Goal: Navigation & Orientation: Find specific page/section

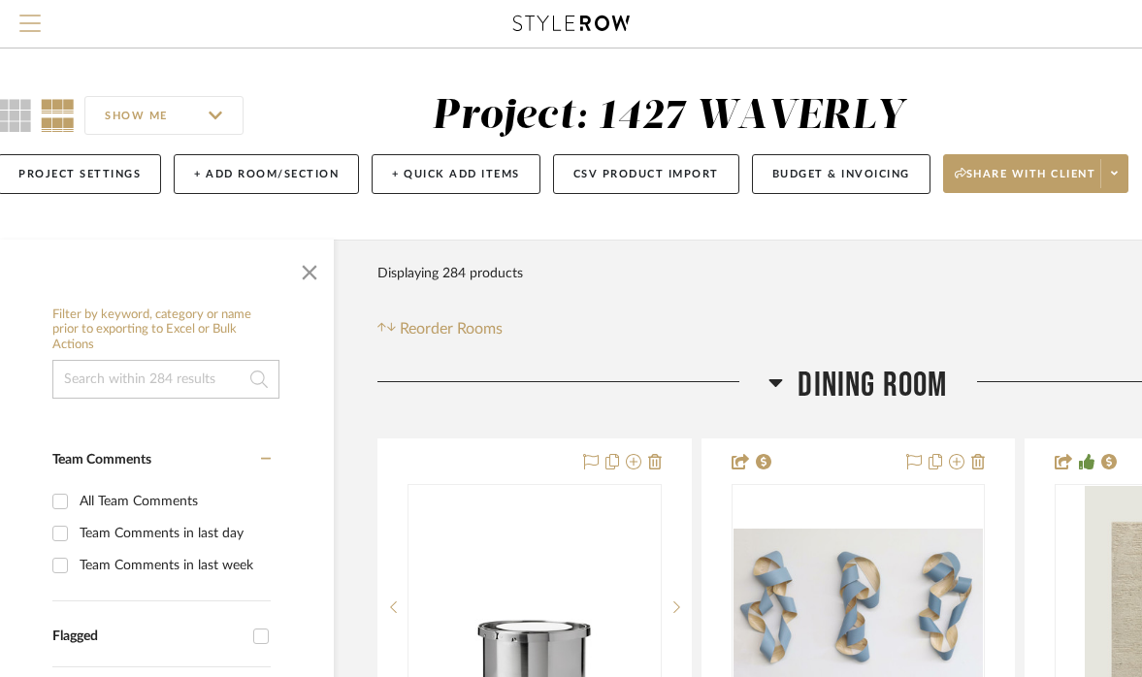
click at [40, 27] on span "Menu" at bounding box center [29, 29] width 21 height 29
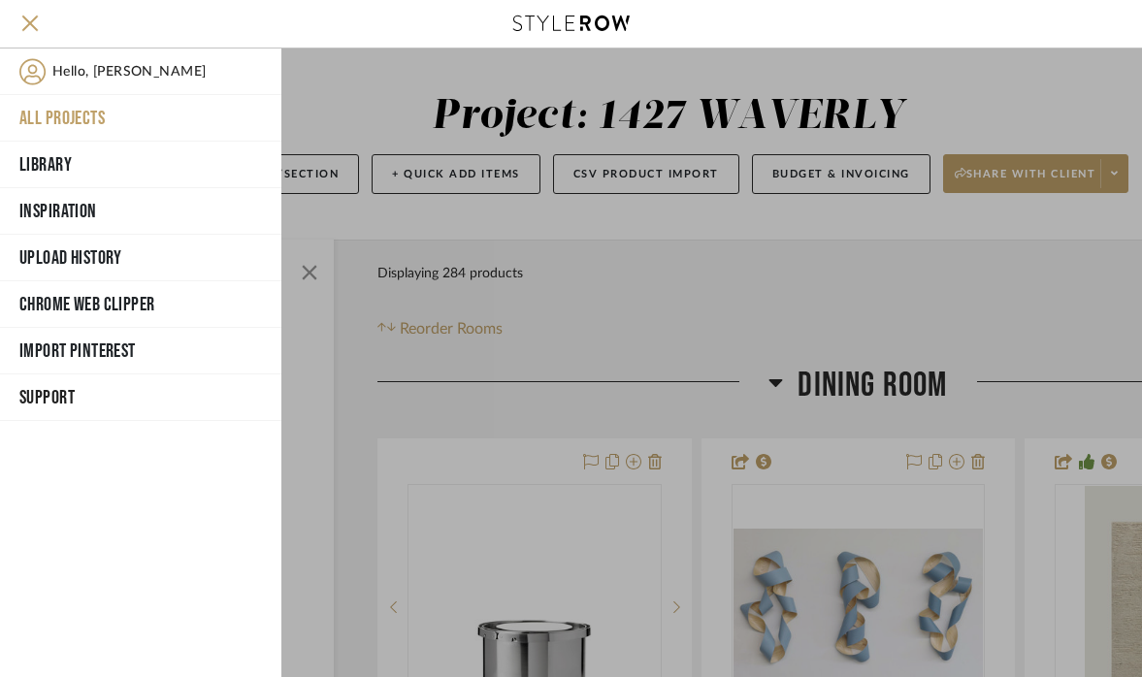
click at [73, 116] on button "All Projects" at bounding box center [140, 118] width 281 height 47
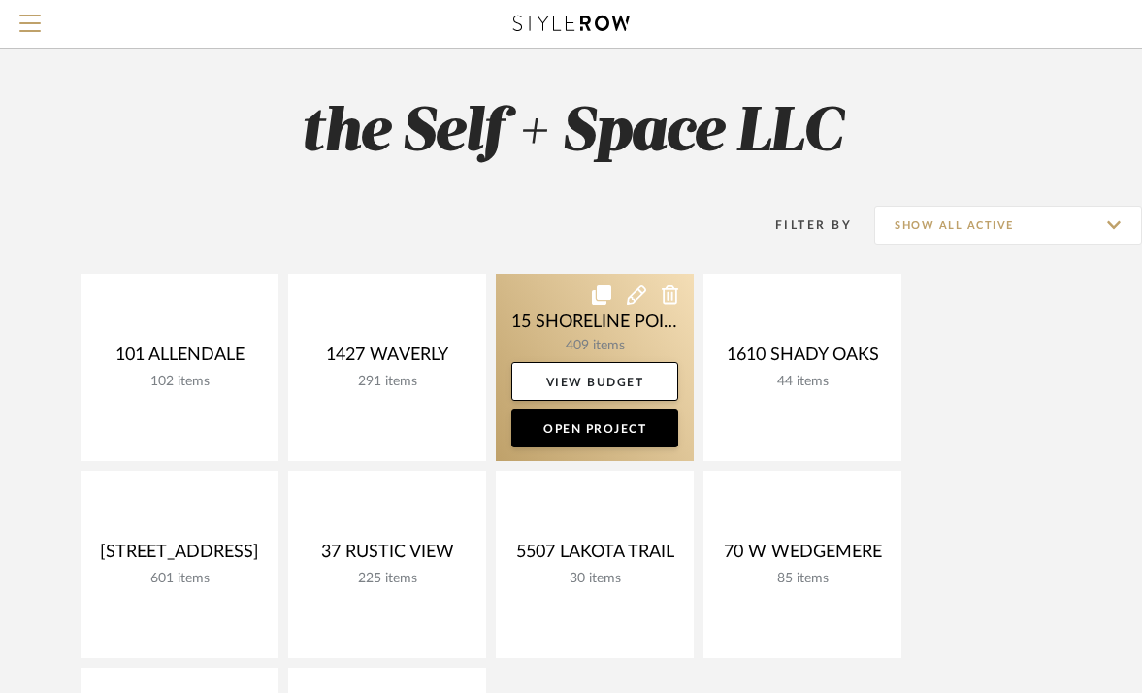
click at [568, 338] on link at bounding box center [595, 367] width 198 height 187
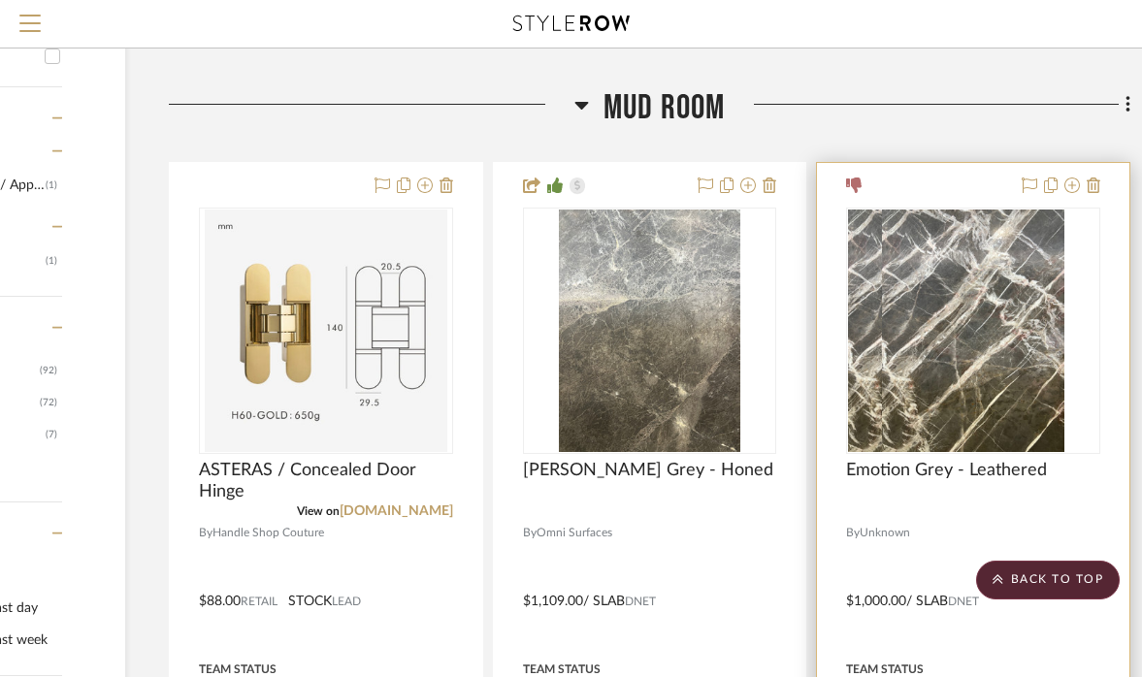
scroll to position [648, 240]
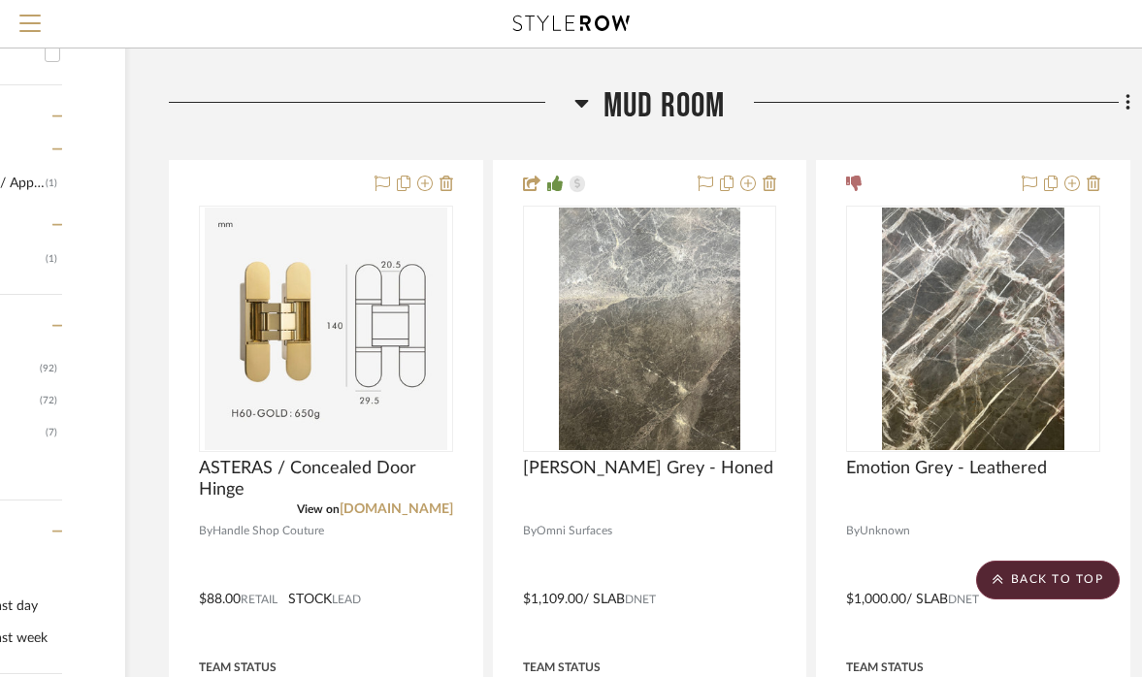
click at [578, 114] on icon at bounding box center [581, 102] width 15 height 23
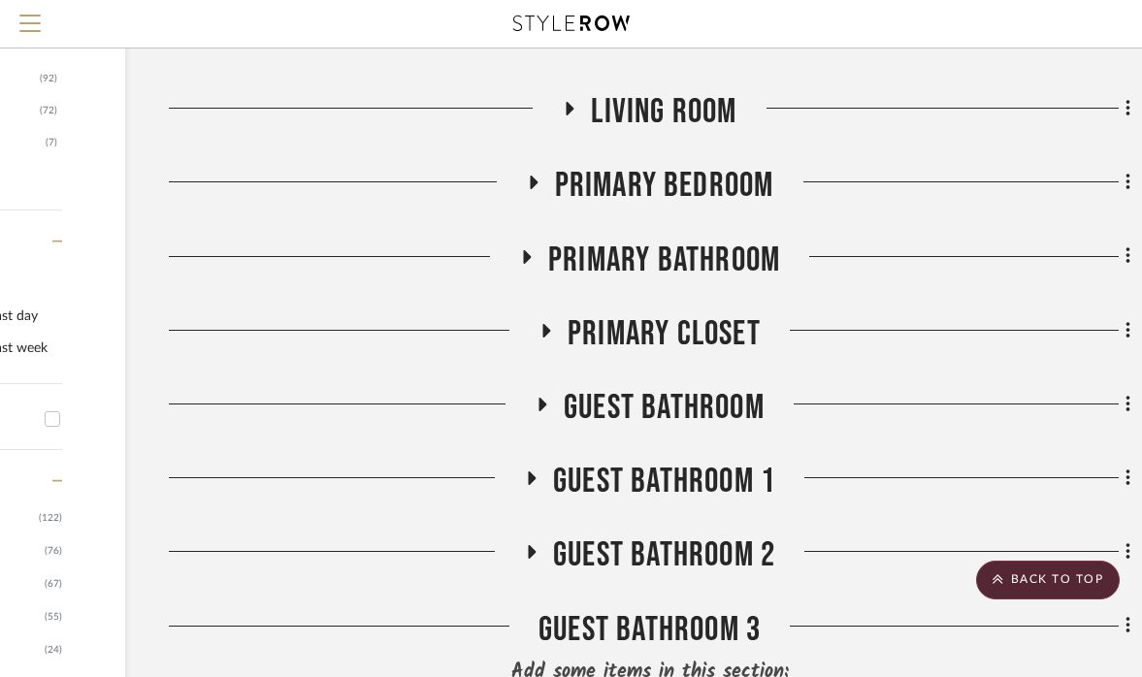
scroll to position [940, 240]
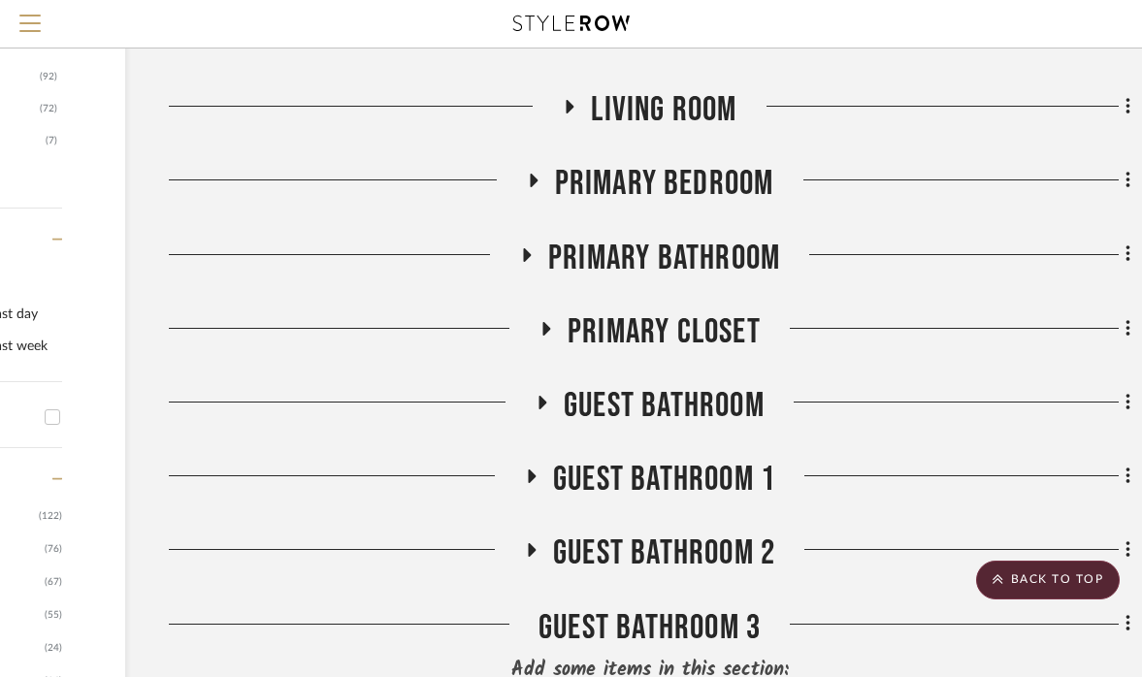
click at [527, 262] on icon at bounding box center [527, 255] width 8 height 14
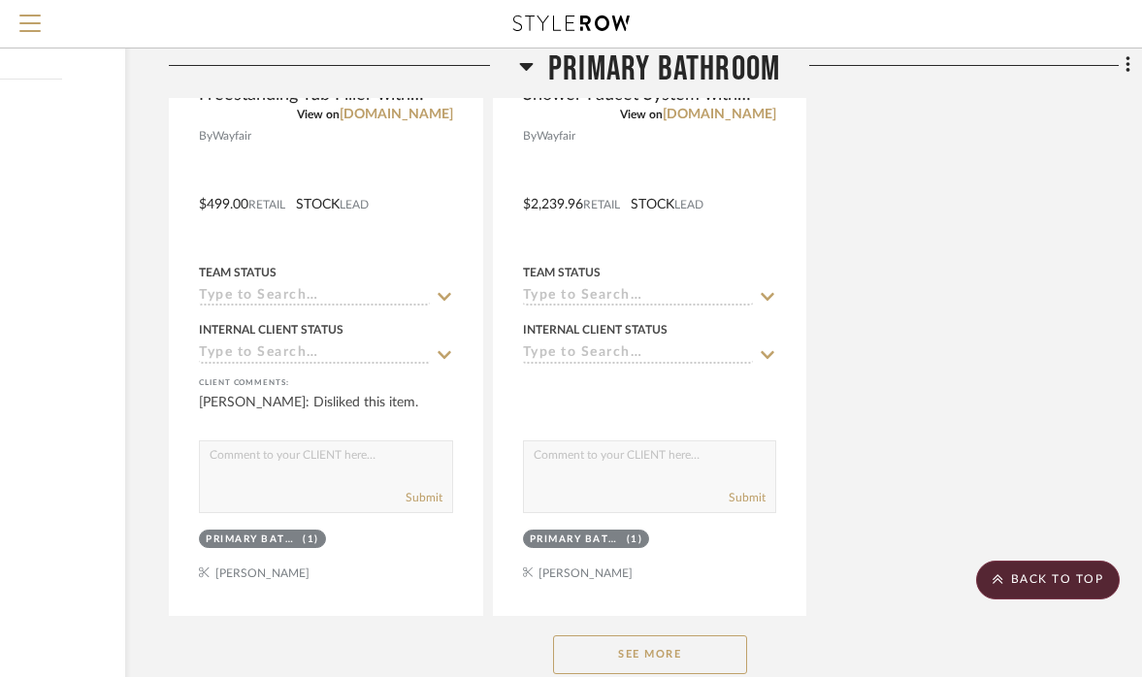
scroll to position [3266, 240]
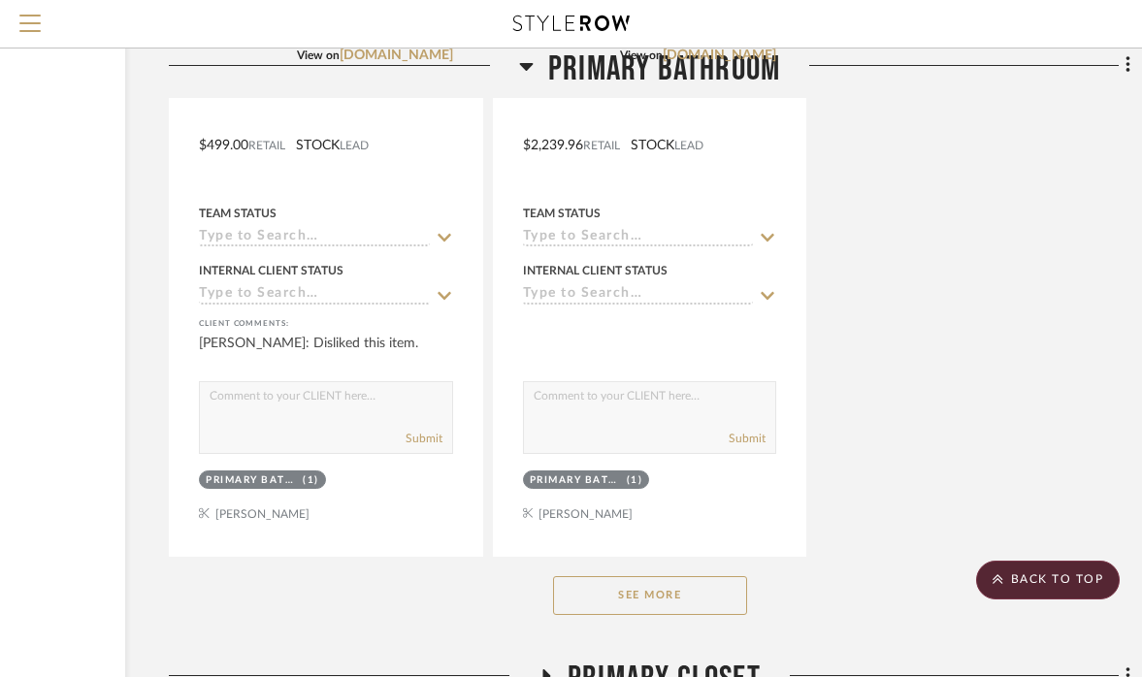
click at [636, 615] on button "See More" at bounding box center [650, 595] width 194 height 39
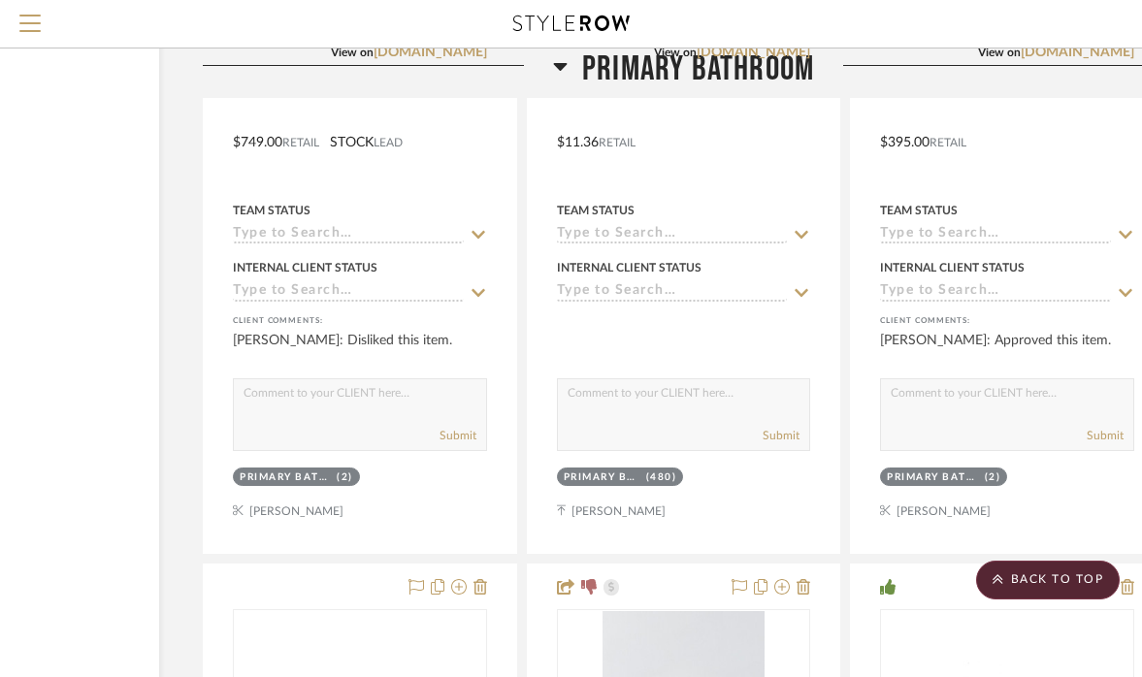
scroll to position [10955, 206]
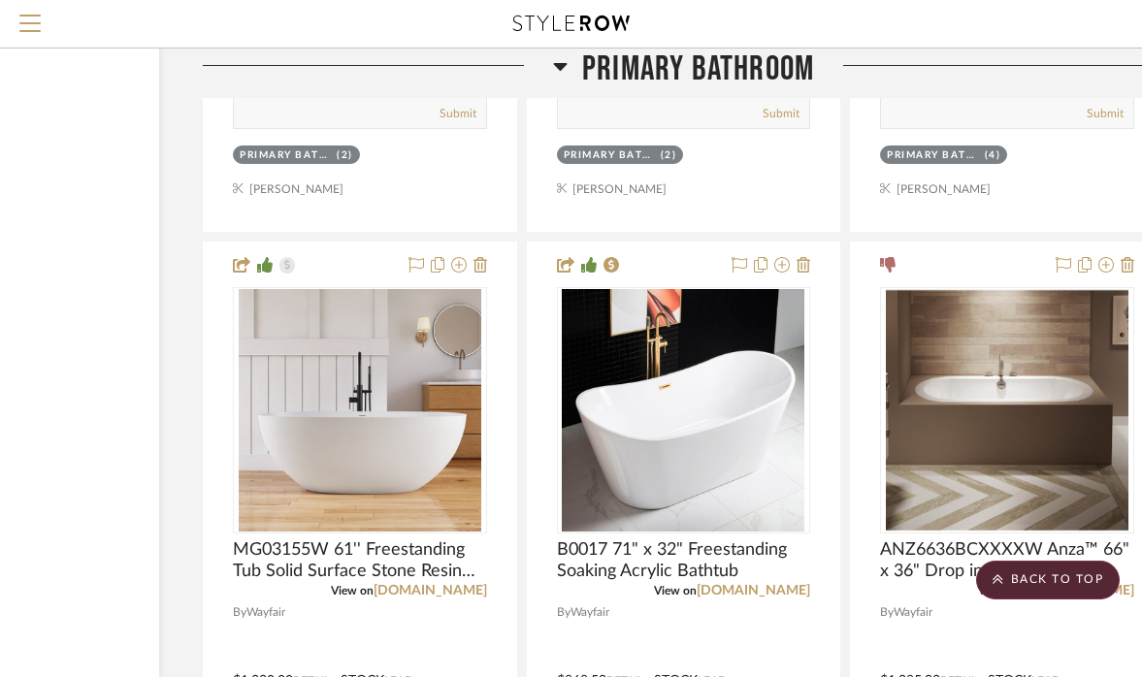
click at [559, 63] on icon at bounding box center [560, 67] width 14 height 8
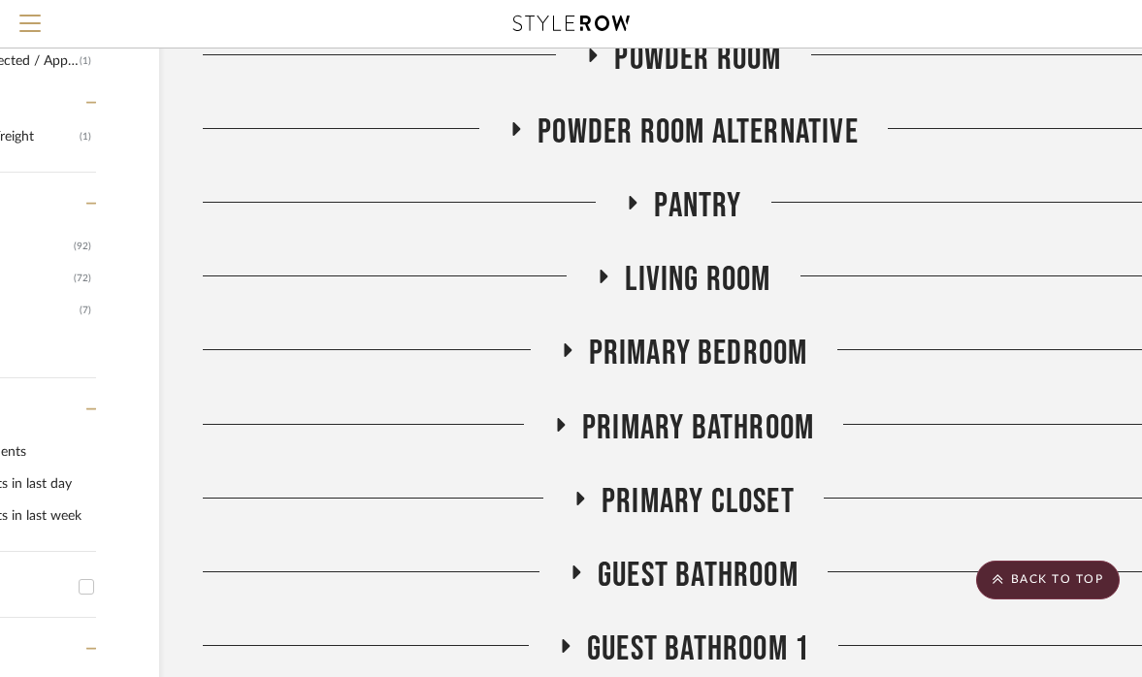
scroll to position [848, 208]
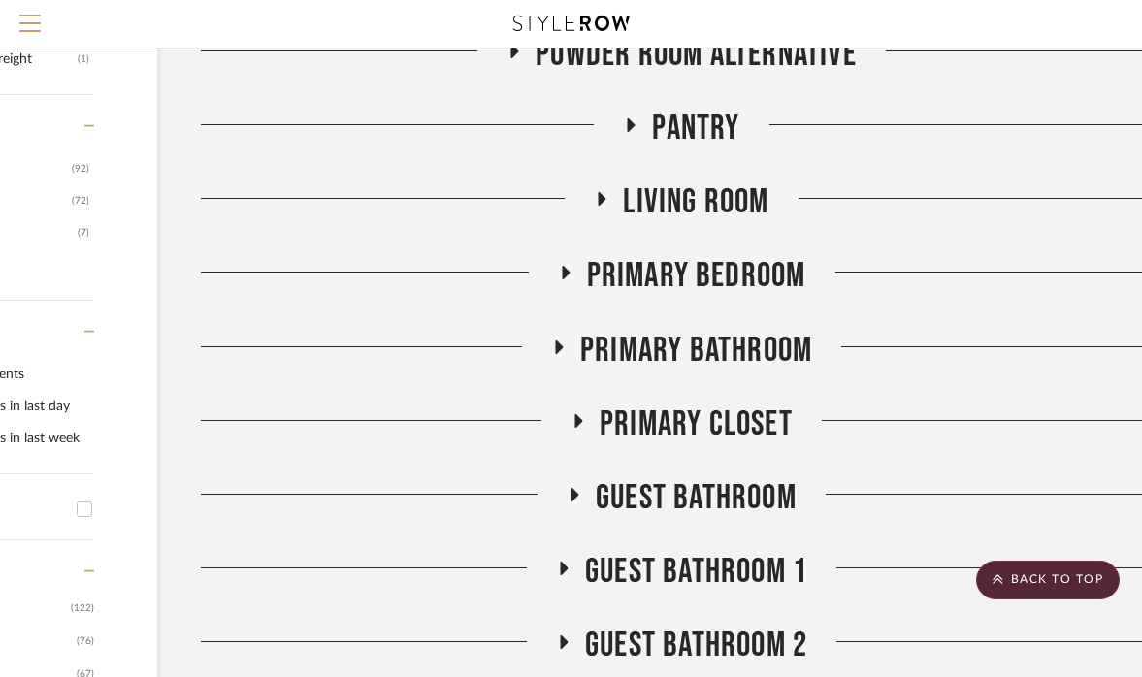
click at [576, 428] on icon at bounding box center [579, 421] width 8 height 14
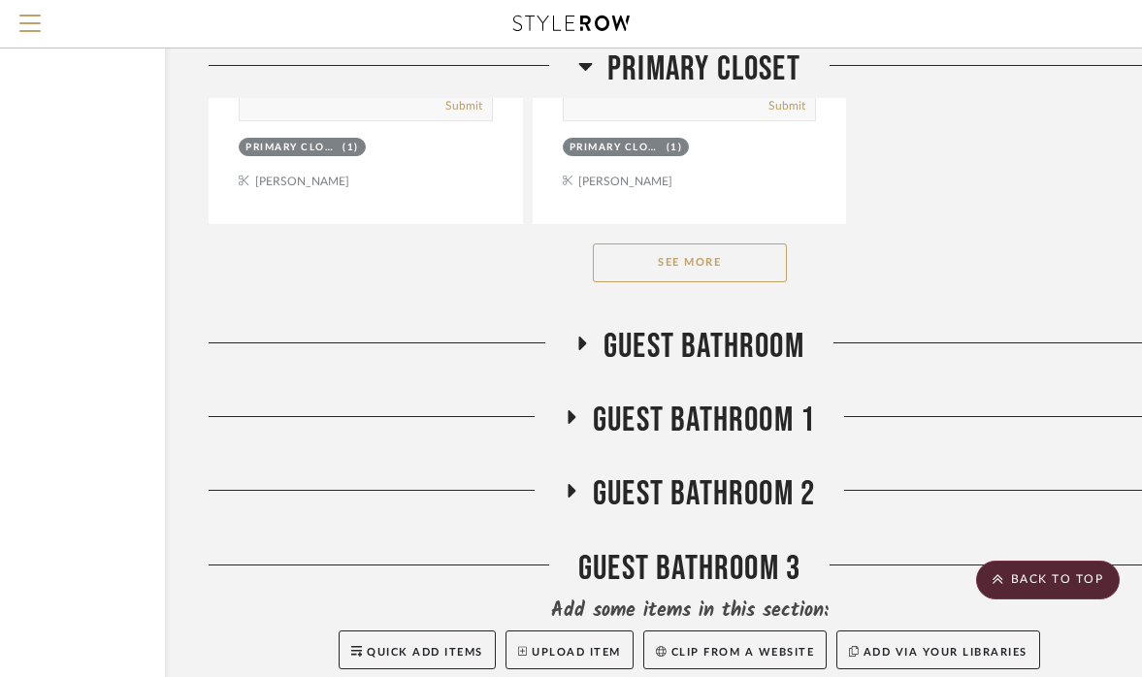
scroll to position [3680, 199]
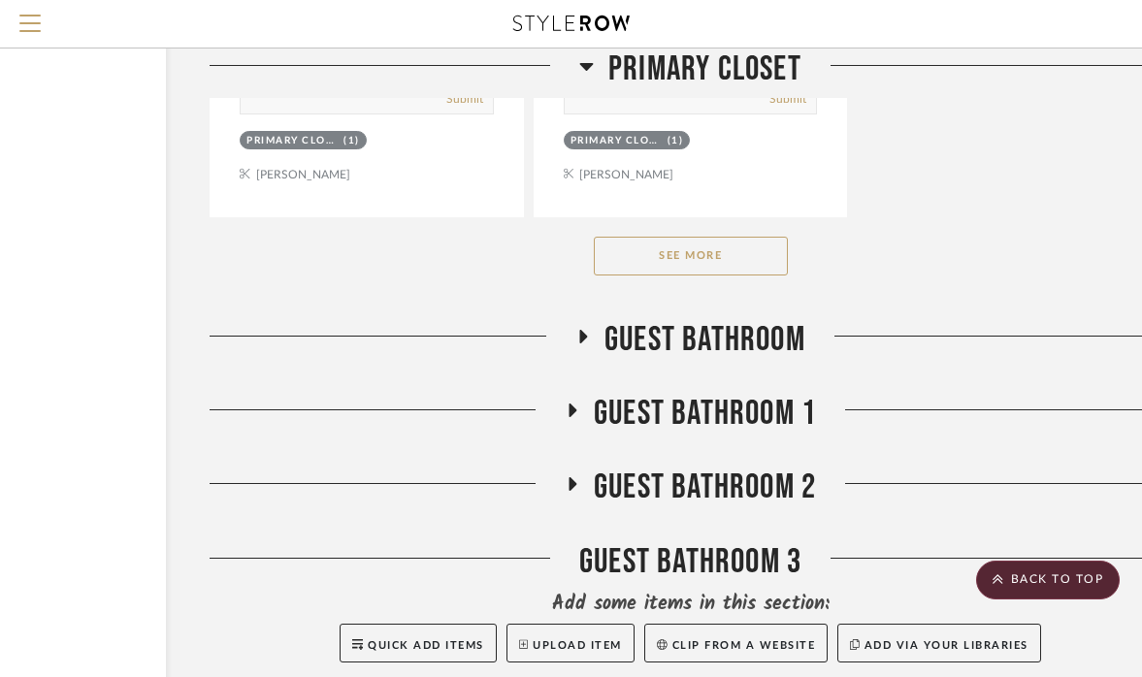
click at [730, 276] on button "See More" at bounding box center [691, 256] width 194 height 39
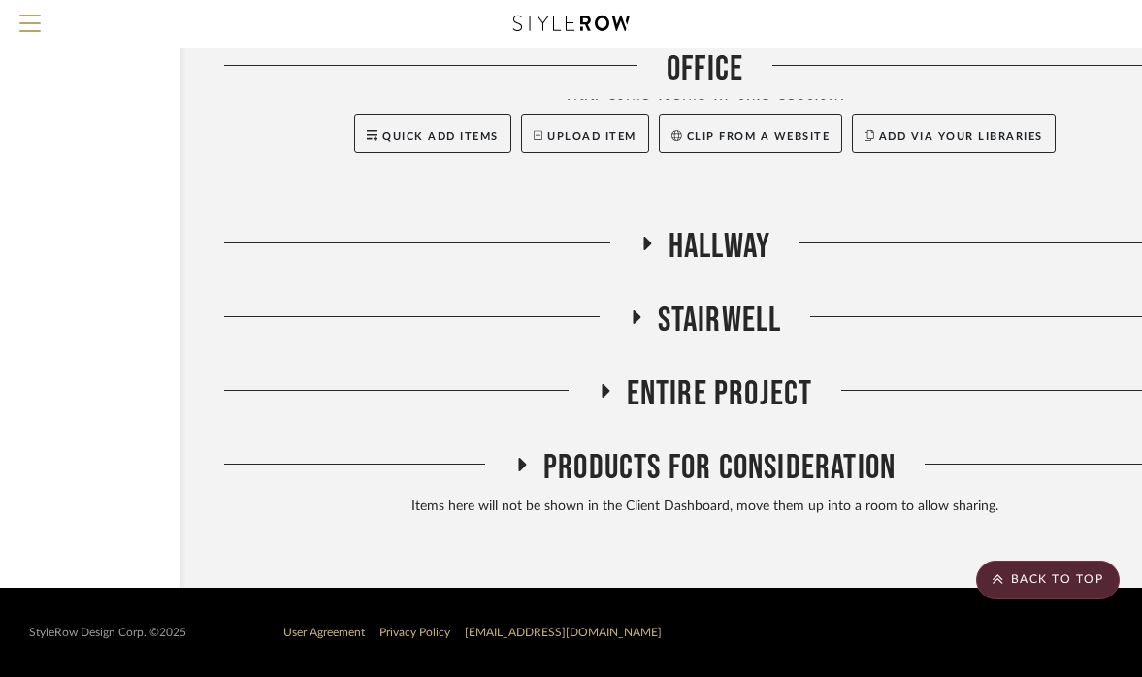
scroll to position [7280, 184]
click at [522, 470] on icon at bounding box center [522, 465] width 8 height 14
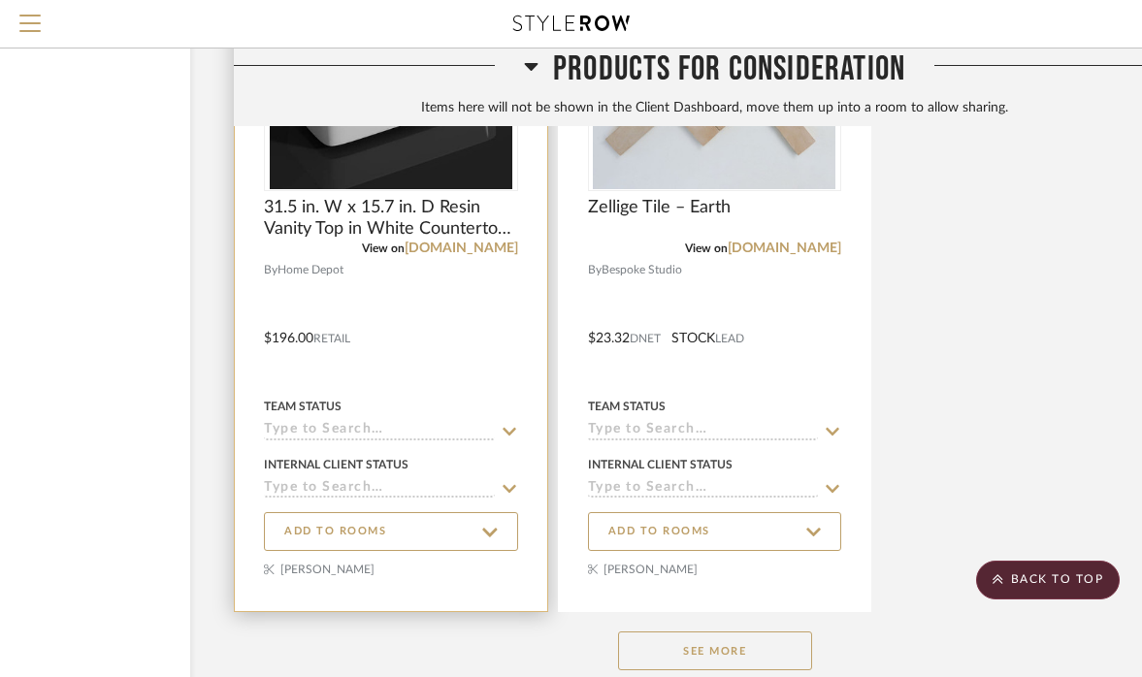
scroll to position [9358, 170]
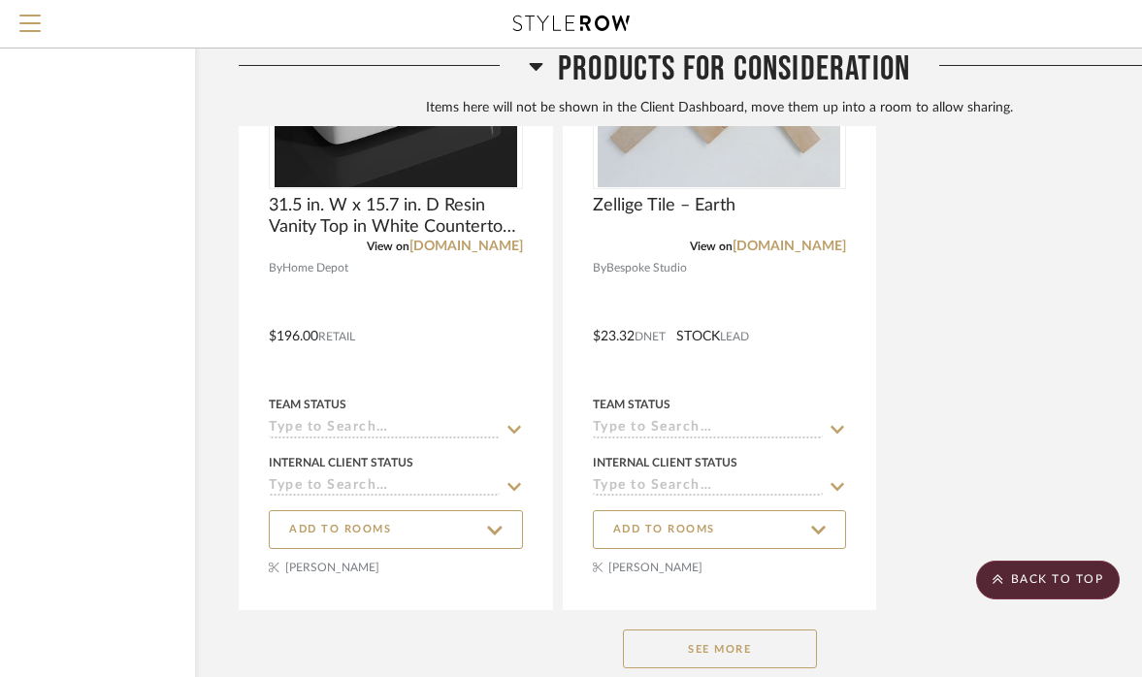
click at [700, 665] on button "See More" at bounding box center [720, 649] width 194 height 39
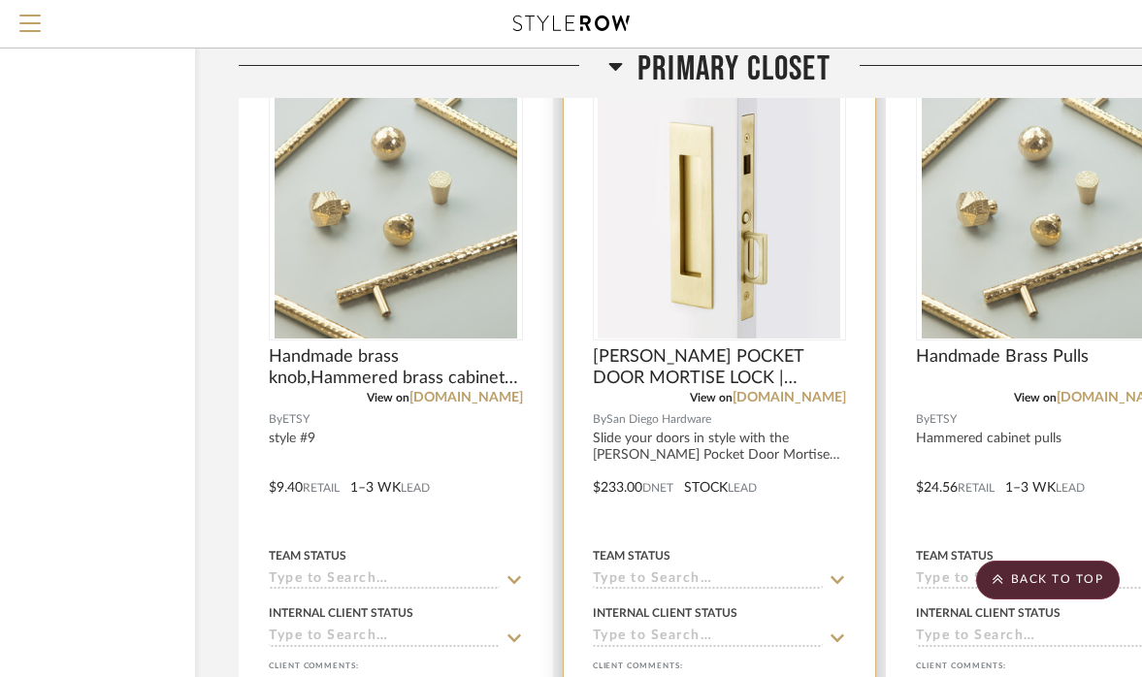
scroll to position [5518, 170]
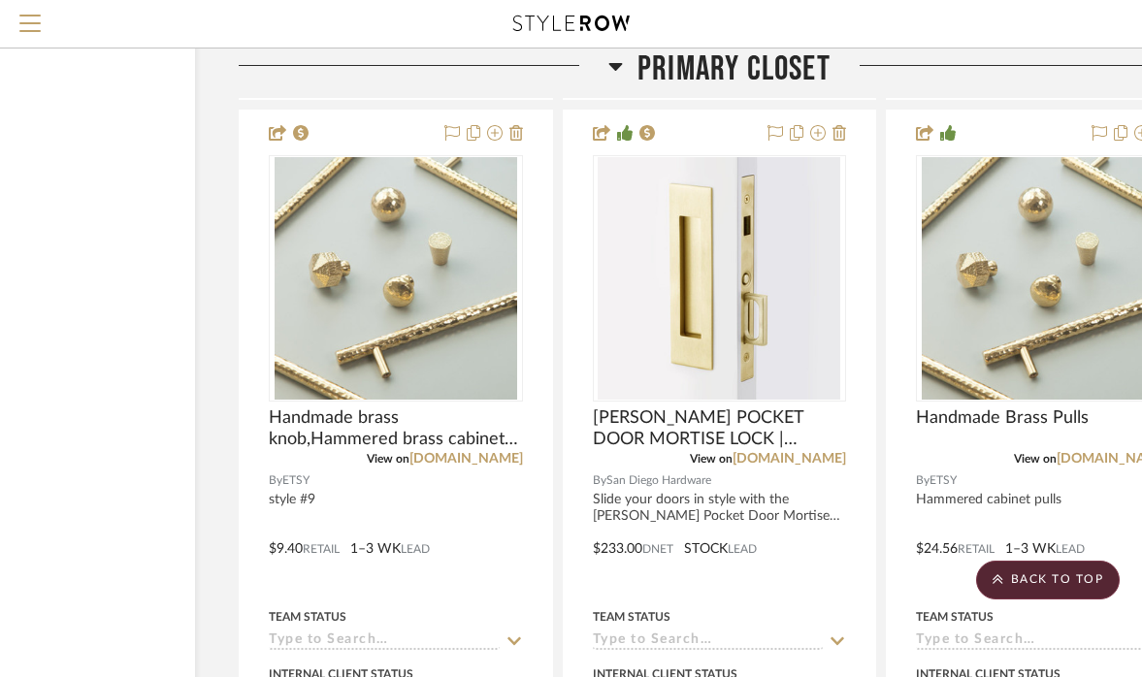
click at [619, 66] on icon at bounding box center [616, 67] width 14 height 8
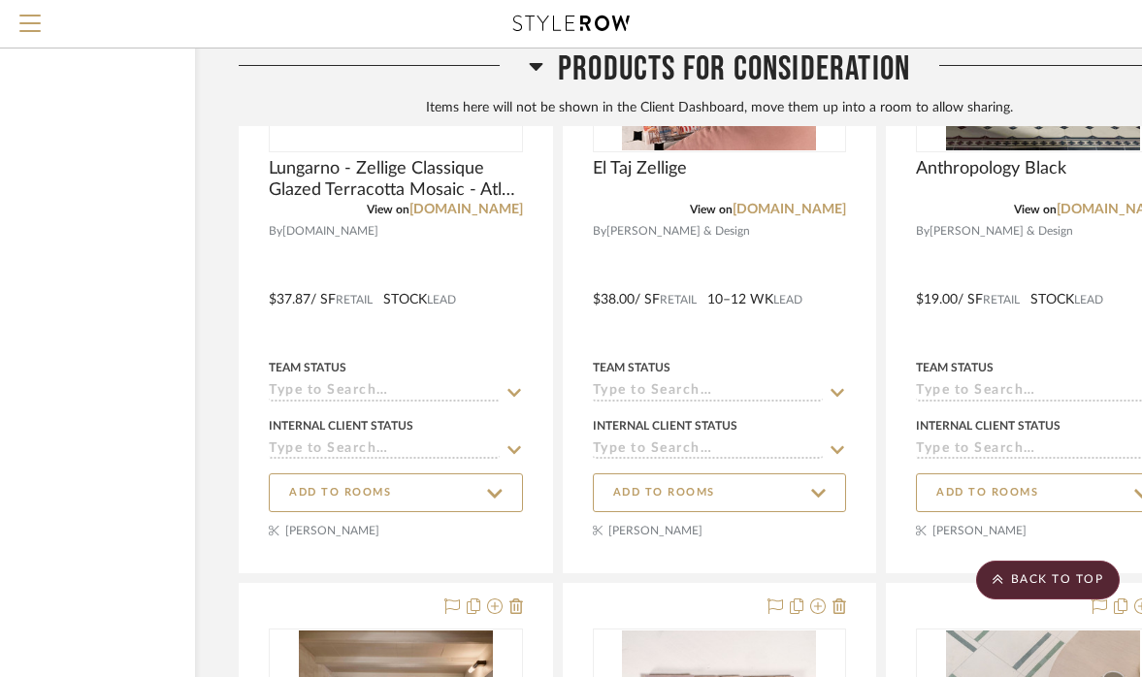
click at [539, 61] on icon at bounding box center [536, 65] width 15 height 23
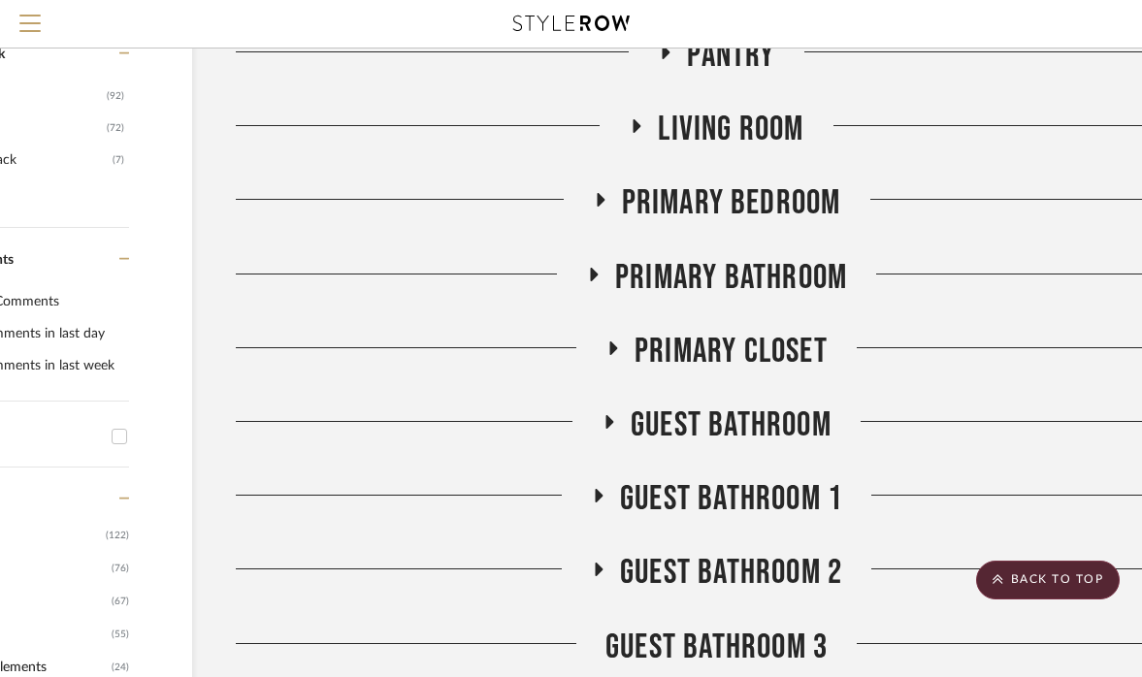
scroll to position [916, 173]
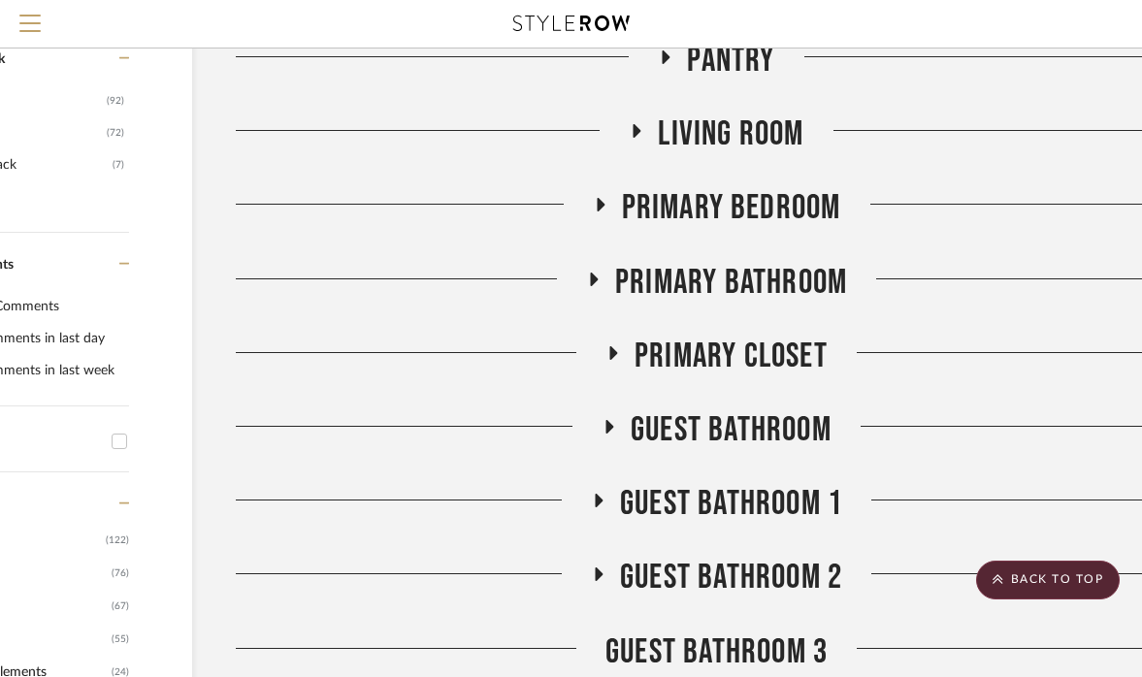
click at [639, 138] on icon at bounding box center [637, 131] width 8 height 14
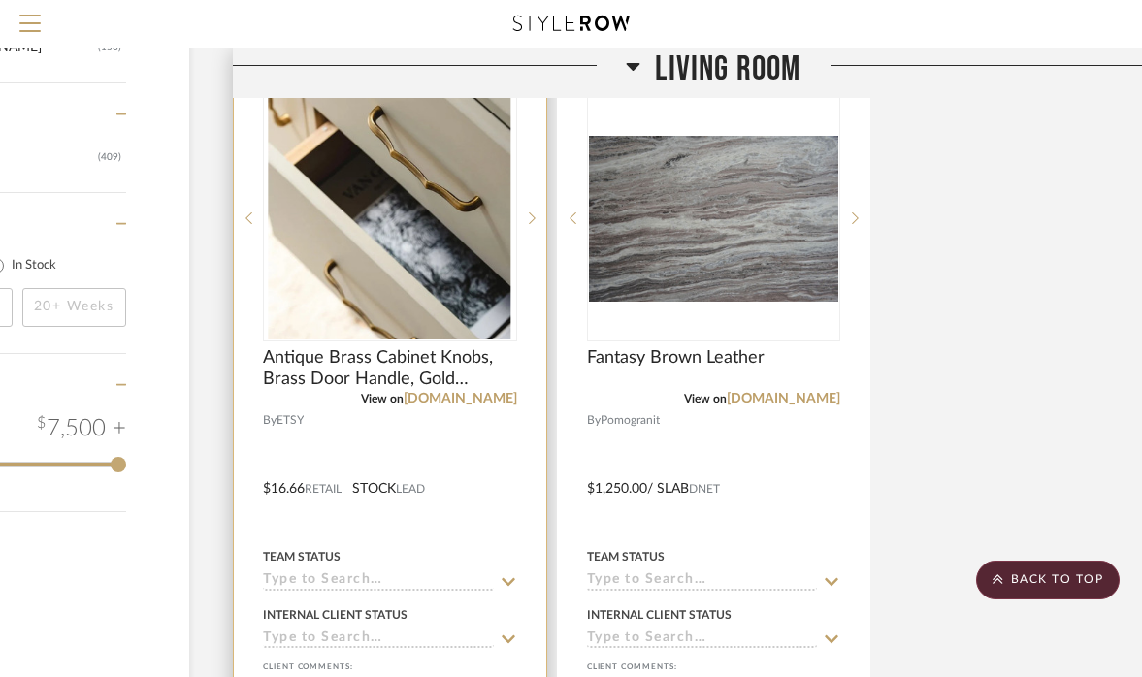
click at [360, 275] on img "0" at bounding box center [390, 218] width 243 height 243
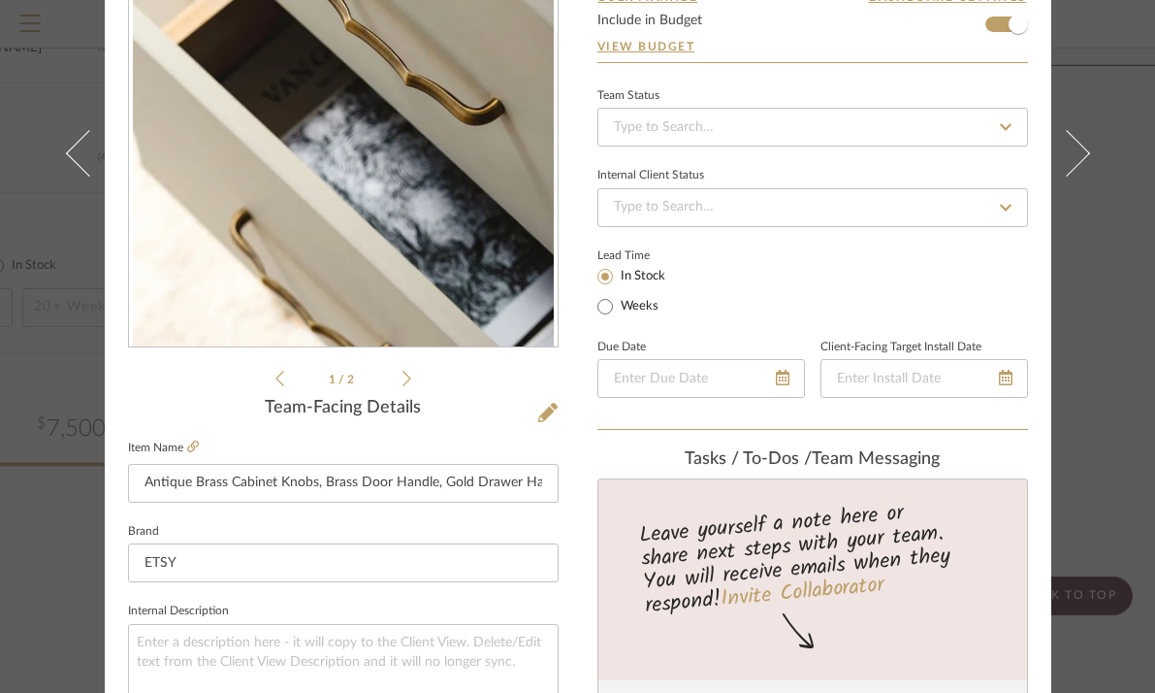
scroll to position [213, 0]
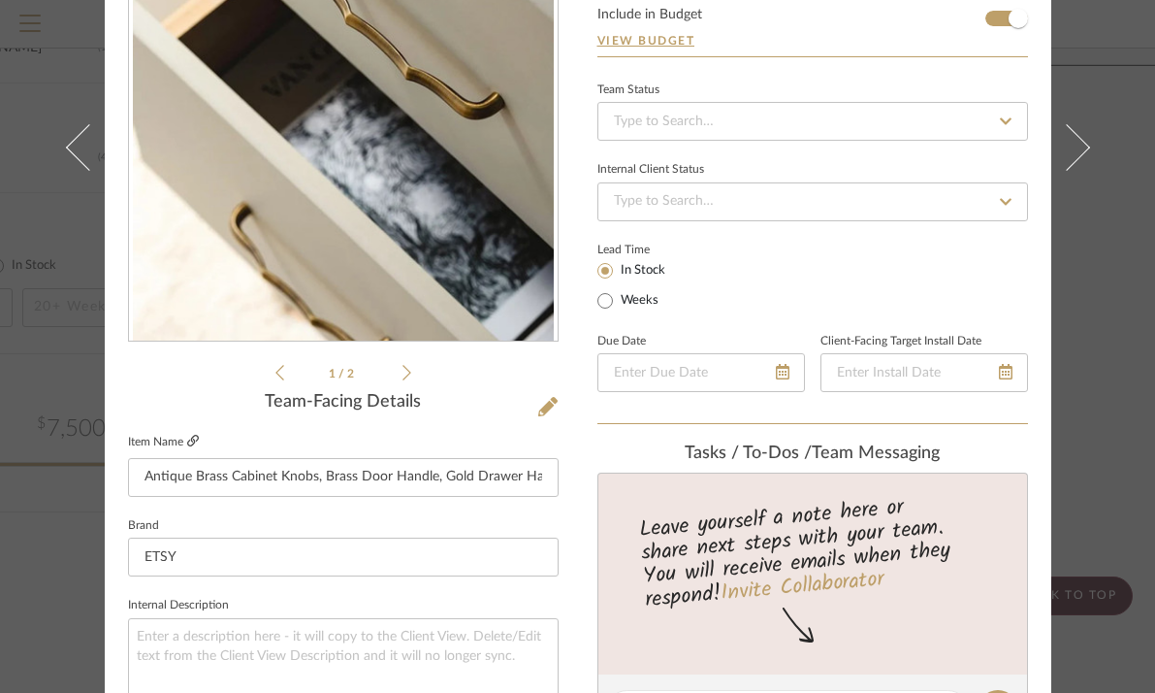
click at [187, 437] on icon at bounding box center [193, 441] width 12 height 12
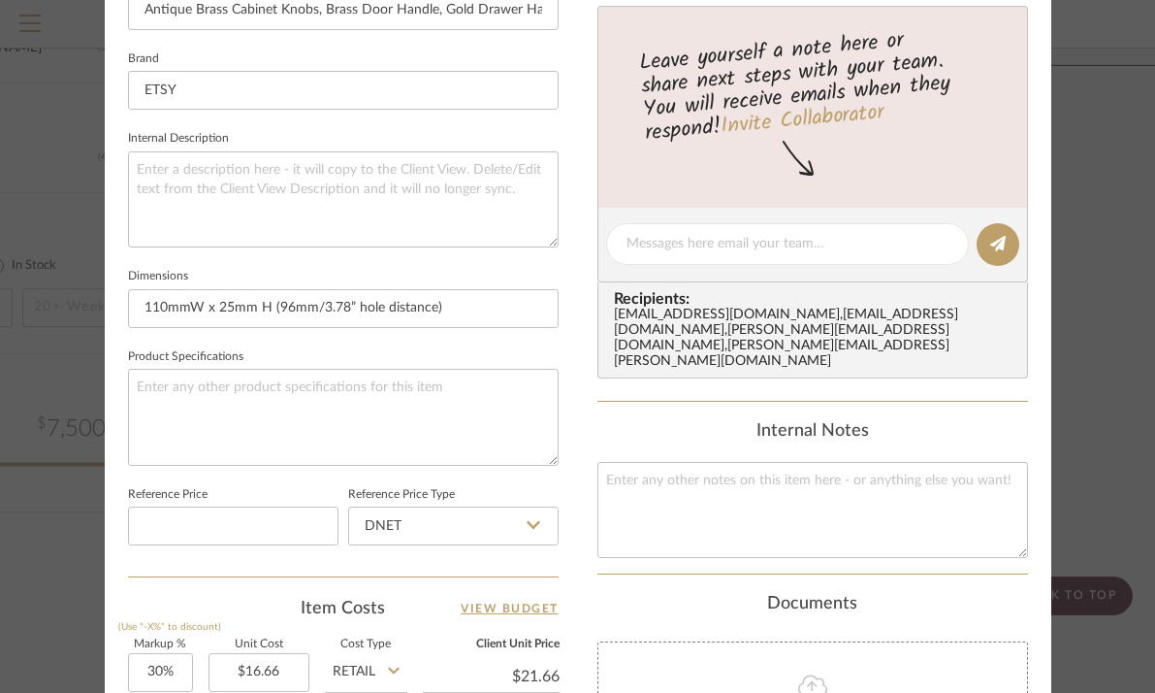
scroll to position [679, 0]
click at [571, 222] on div "15 SHORELINE POINT DR. Living Room Antique Brass Cabinet Knobs, Brass Door Hand…" at bounding box center [578, 231] width 947 height 1792
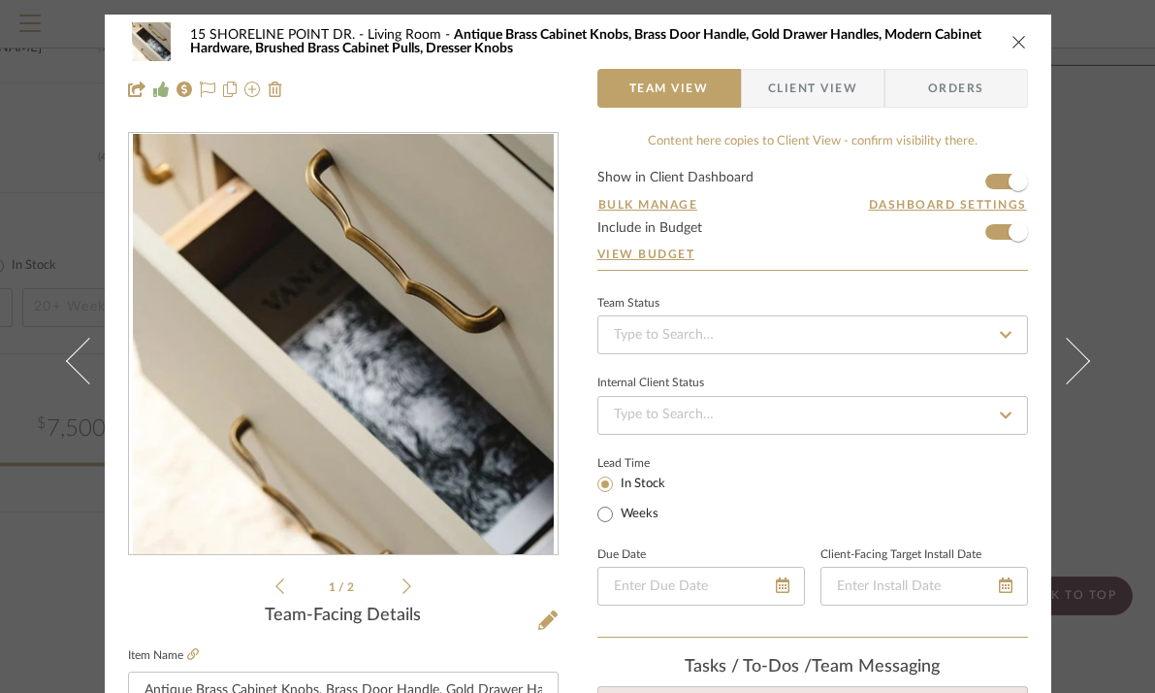
scroll to position [0, 0]
click at [1021, 43] on button "close" at bounding box center [1019, 41] width 17 height 17
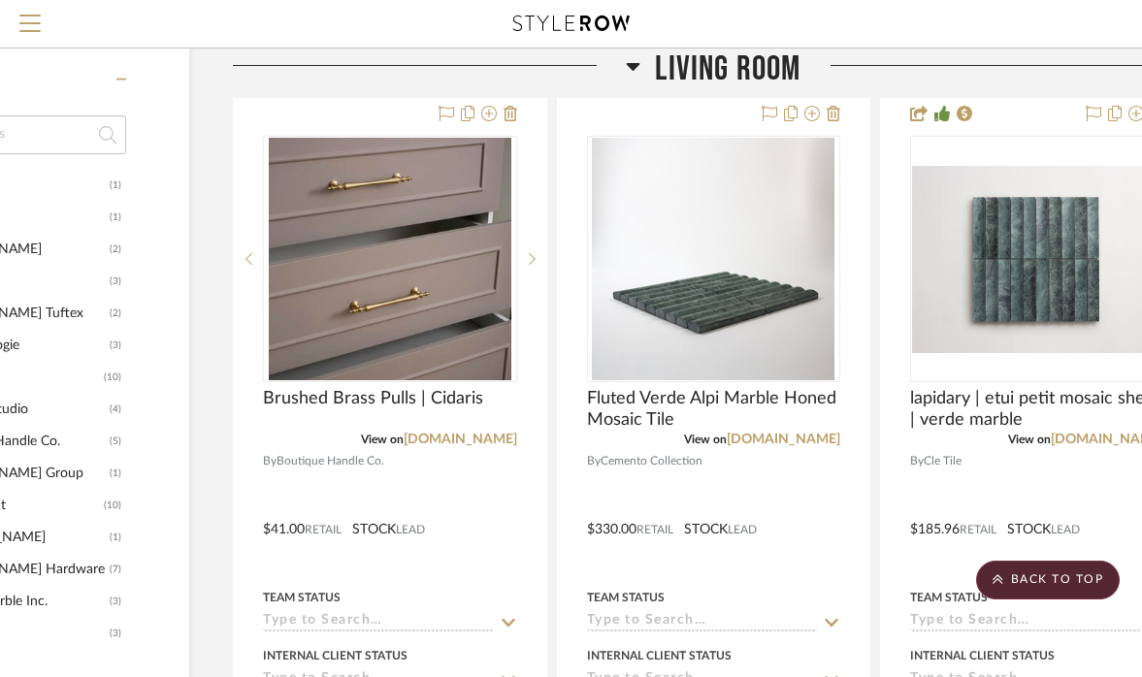
scroll to position [1831, 176]
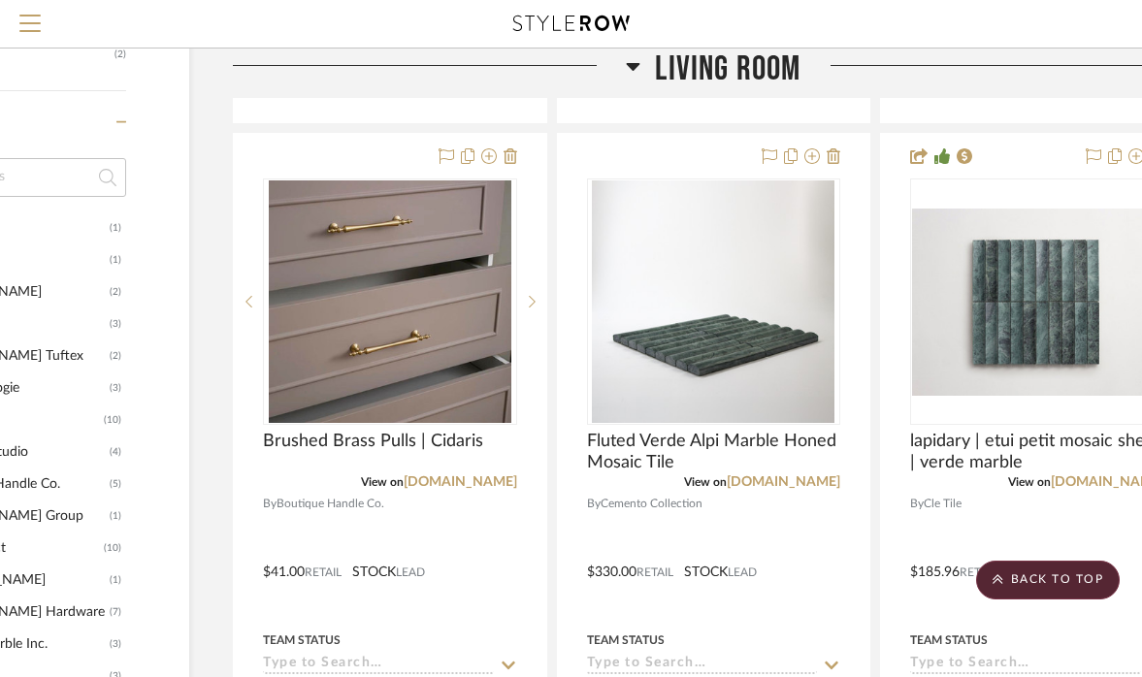
click at [635, 62] on icon at bounding box center [633, 65] width 15 height 23
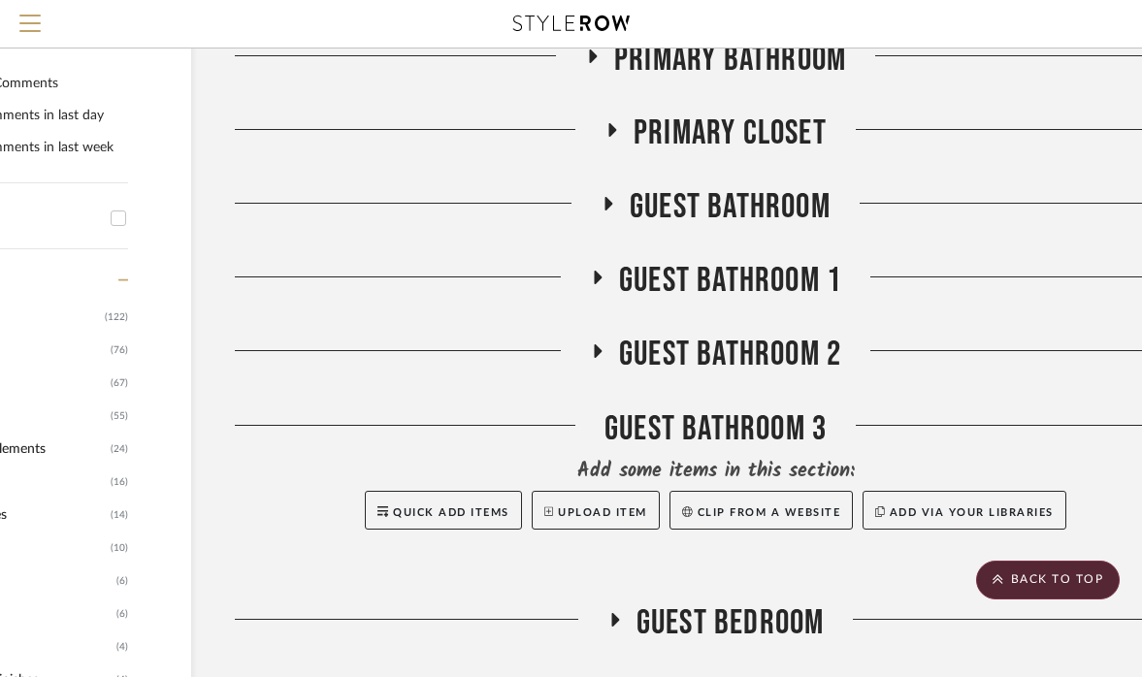
scroll to position [1143, 174]
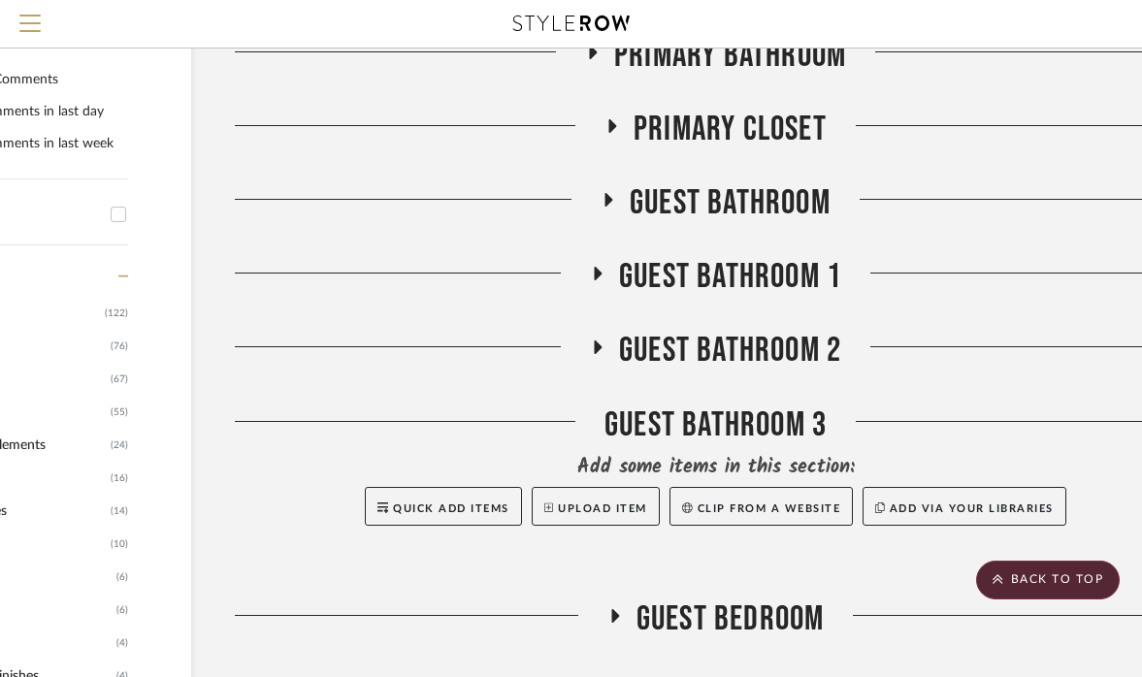
click at [681, 150] on span "Primary Closet" at bounding box center [729, 130] width 193 height 42
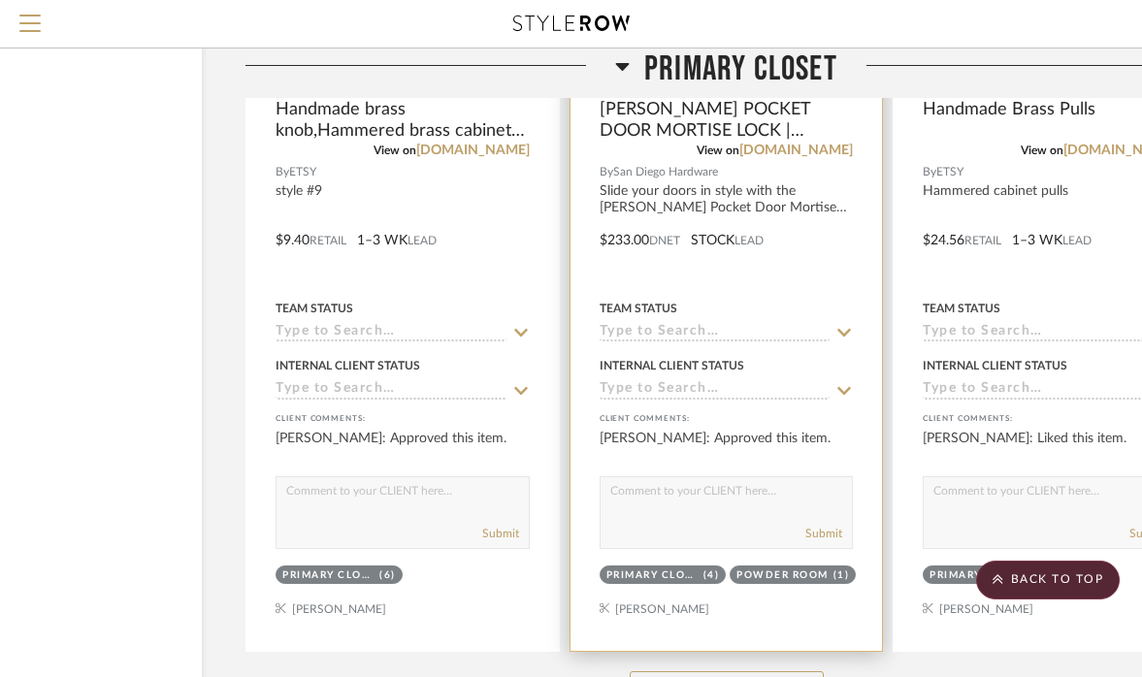
scroll to position [5827, 165]
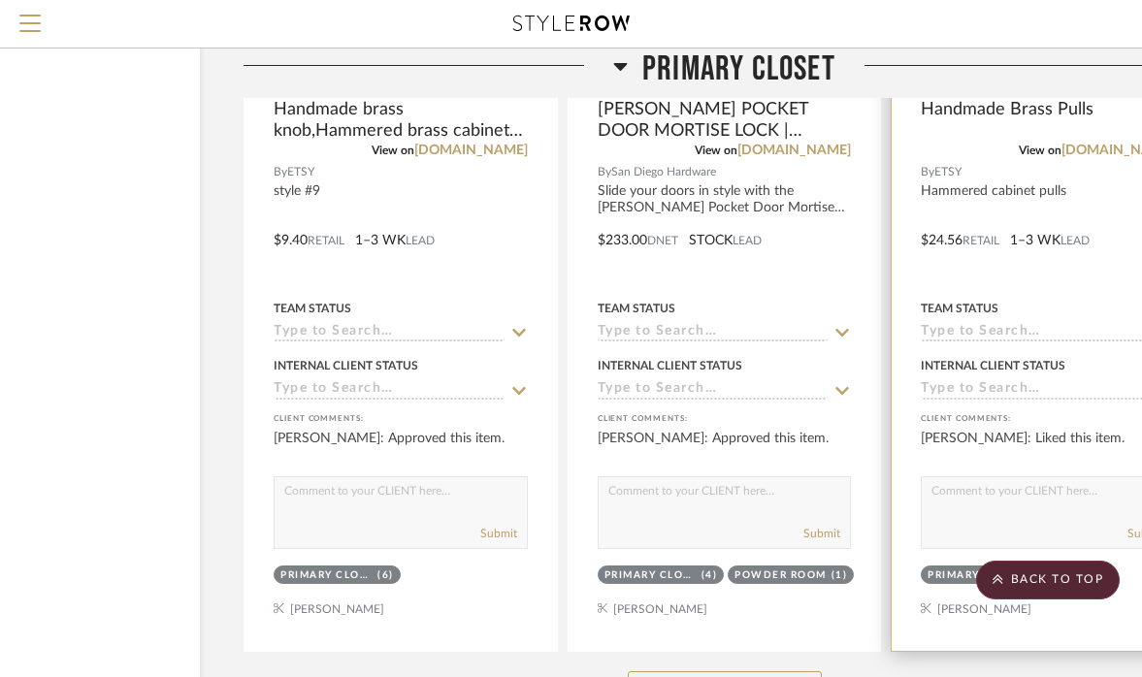
click at [1023, 142] on div "Handmade Brass Pulls" at bounding box center [1048, 120] width 254 height 43
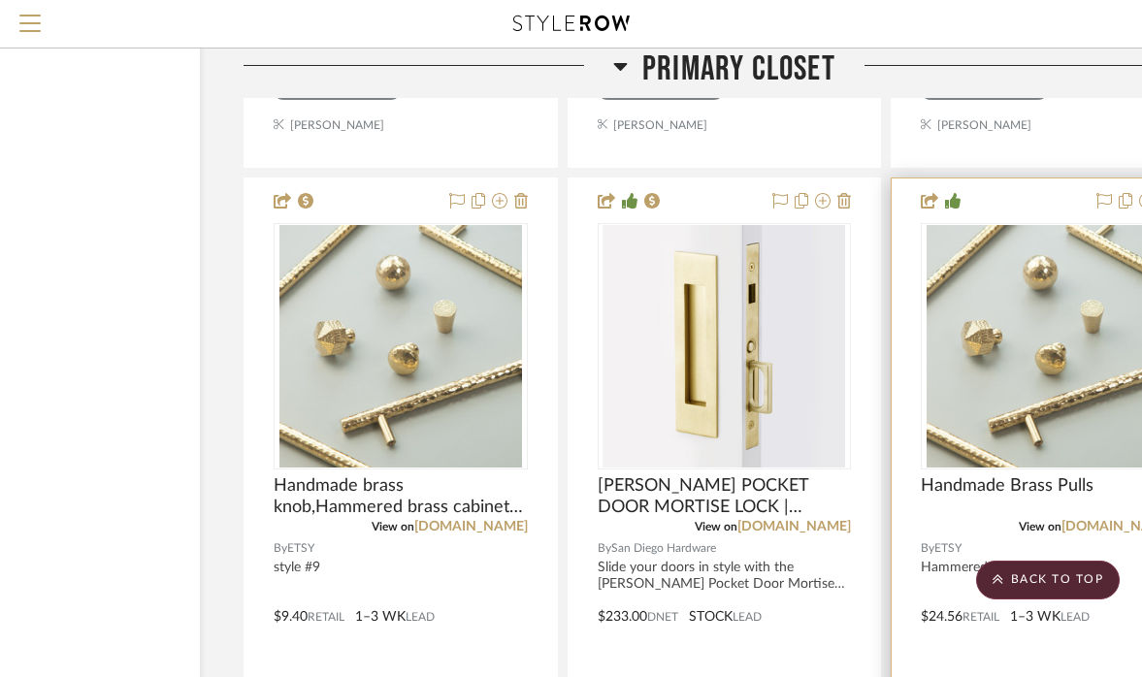
scroll to position [5452, 165]
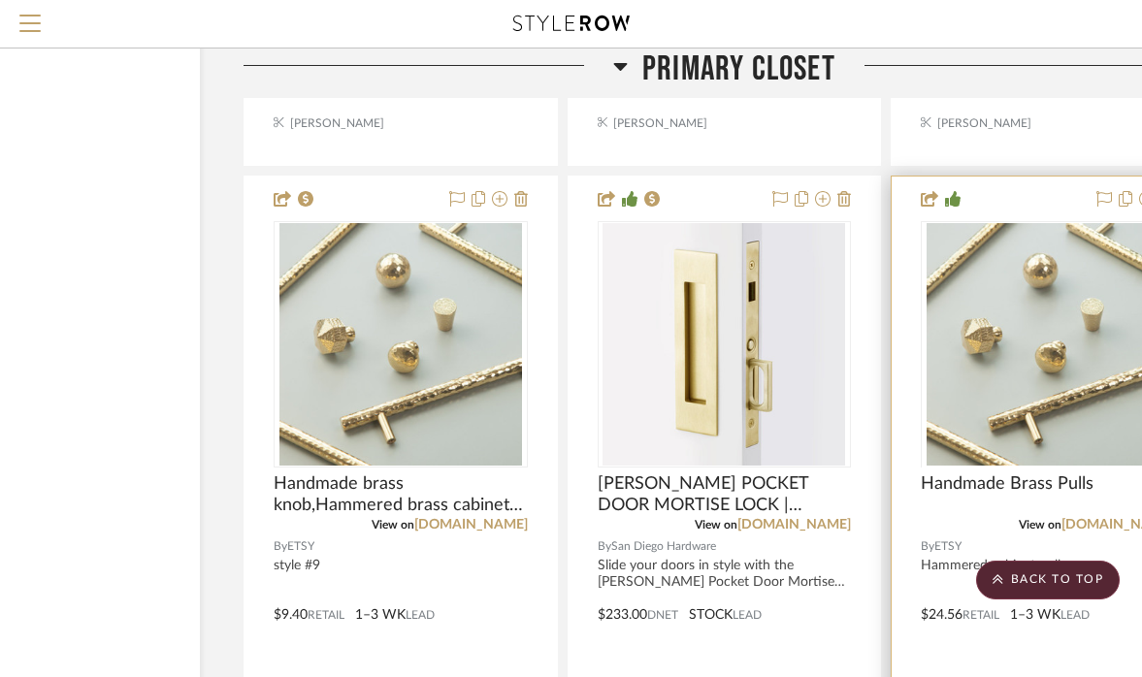
click at [1047, 468] on img at bounding box center [1047, 589] width 243 height 243
click at [1021, 382] on img "0" at bounding box center [1047, 344] width 243 height 243
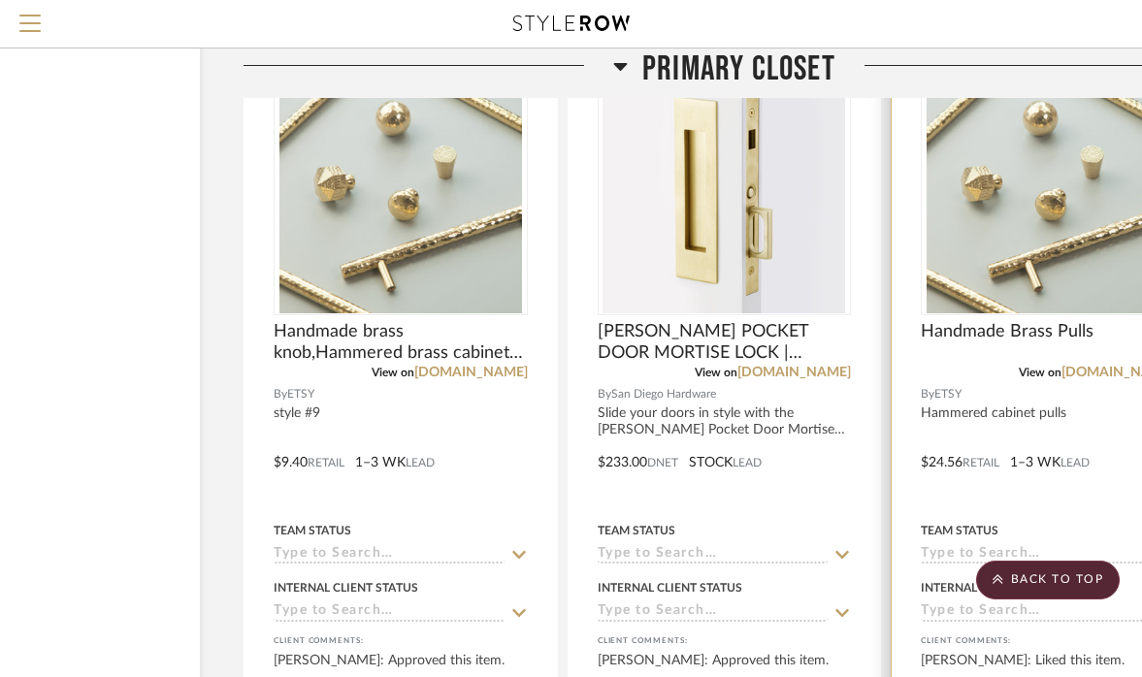
scroll to position [5612, 162]
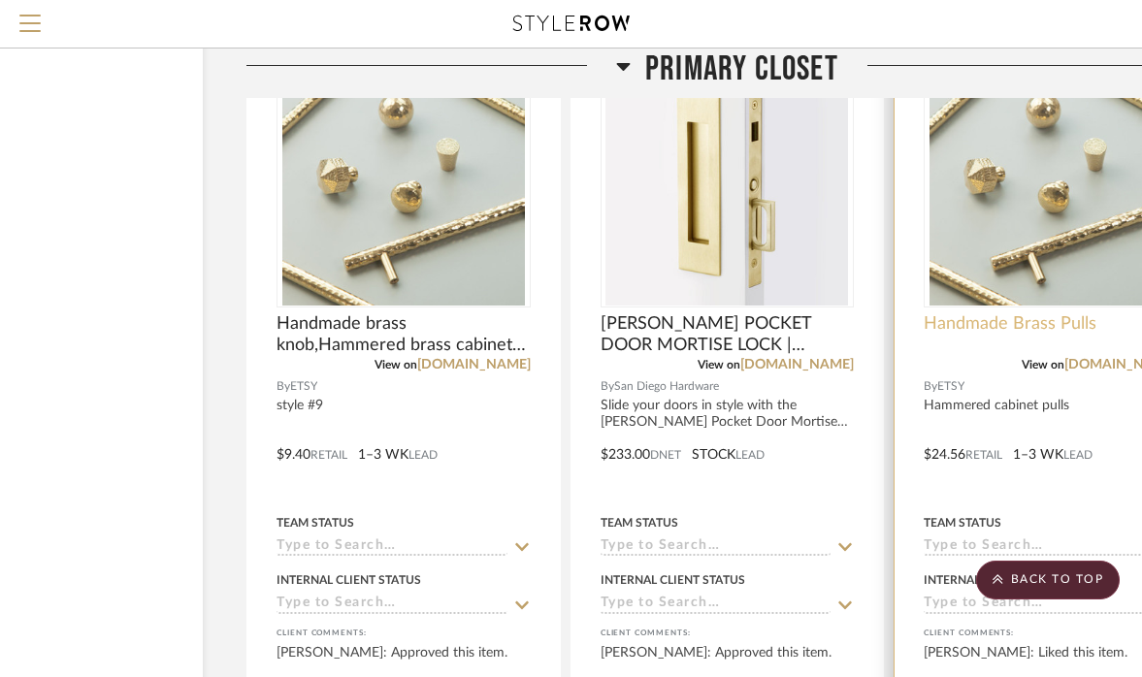
click at [987, 335] on span "Handmade Brass Pulls" at bounding box center [1010, 323] width 173 height 21
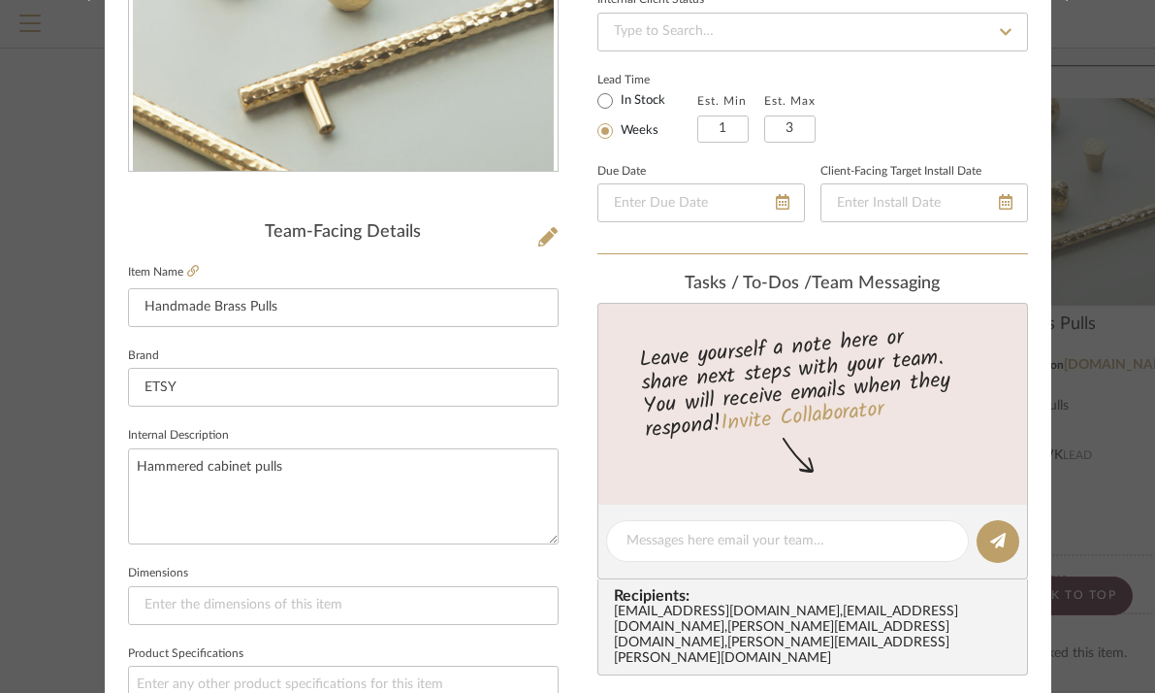
scroll to position [365, 0]
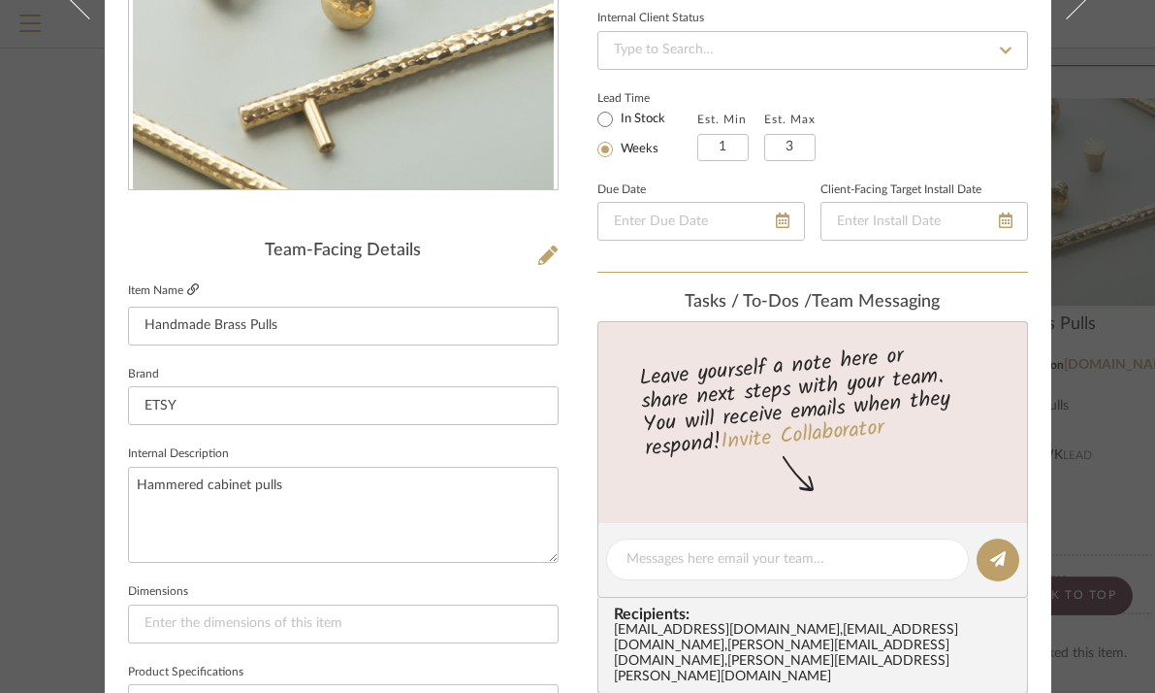
click at [187, 287] on icon at bounding box center [193, 289] width 12 height 12
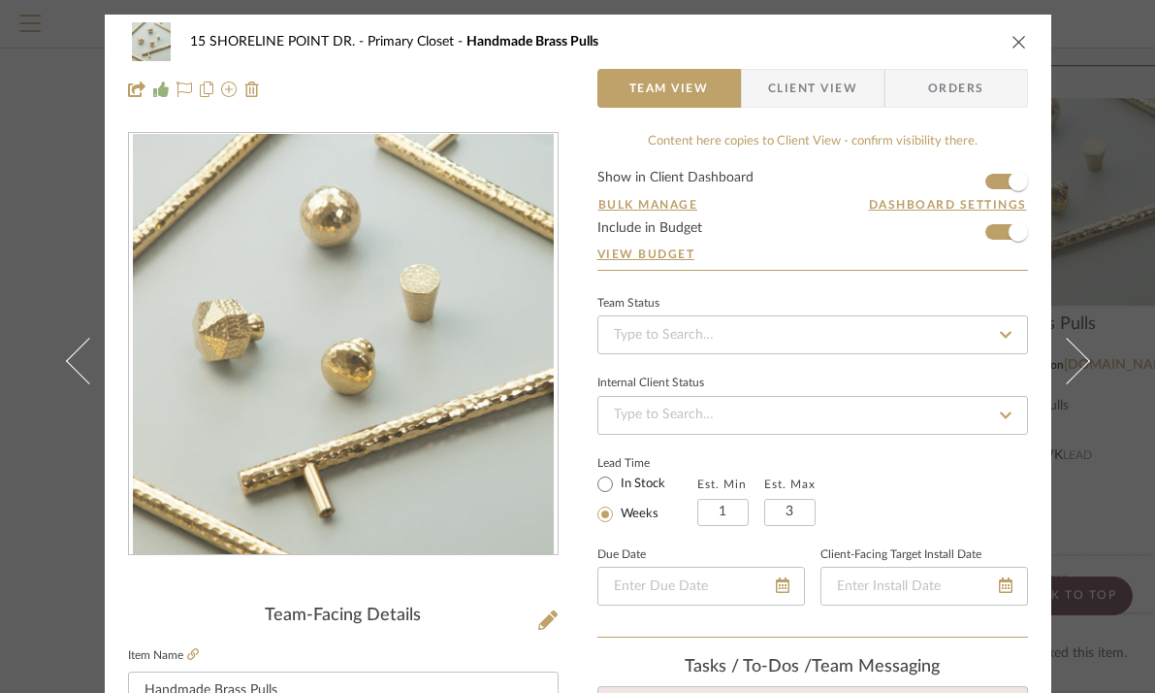
scroll to position [0, 0]
click at [1012, 42] on icon "close" at bounding box center [1020, 42] width 16 height 16
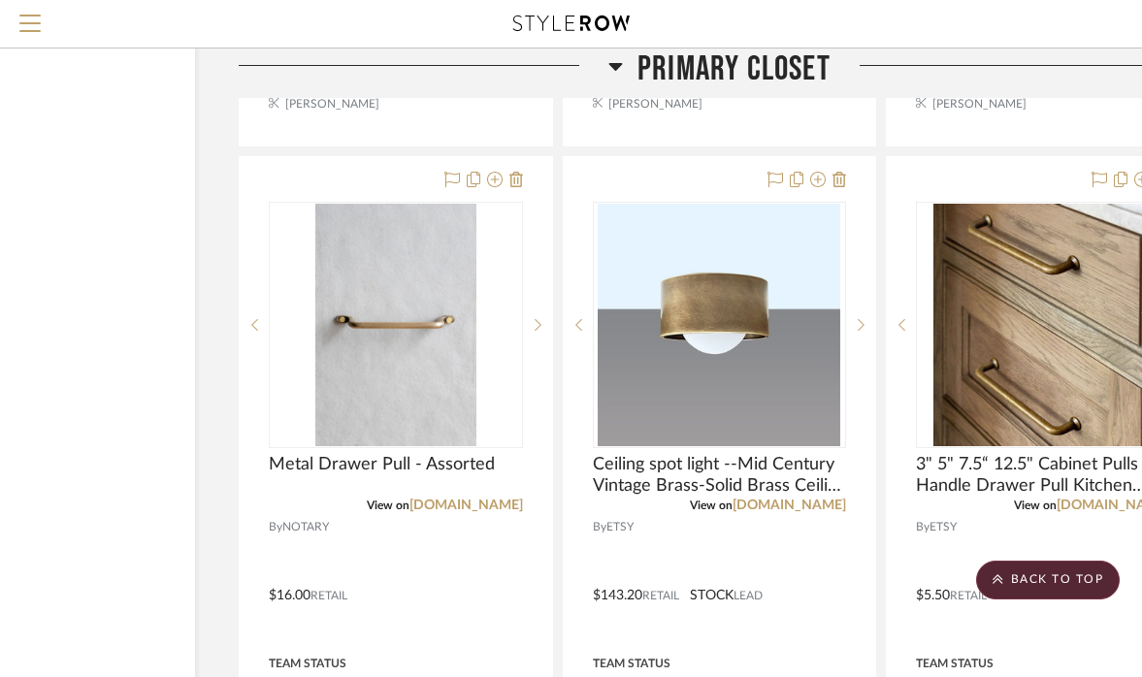
scroll to position [4613, 170]
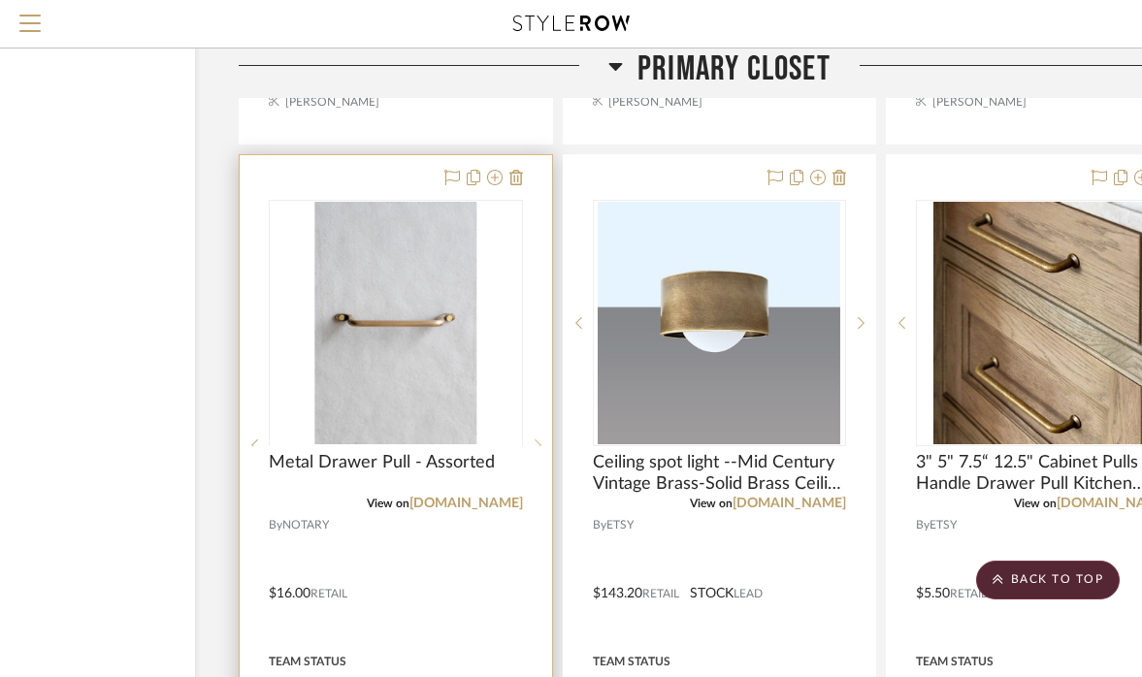
click at [537, 439] on icon at bounding box center [538, 446] width 7 height 14
click at [537, 330] on icon at bounding box center [538, 323] width 7 height 14
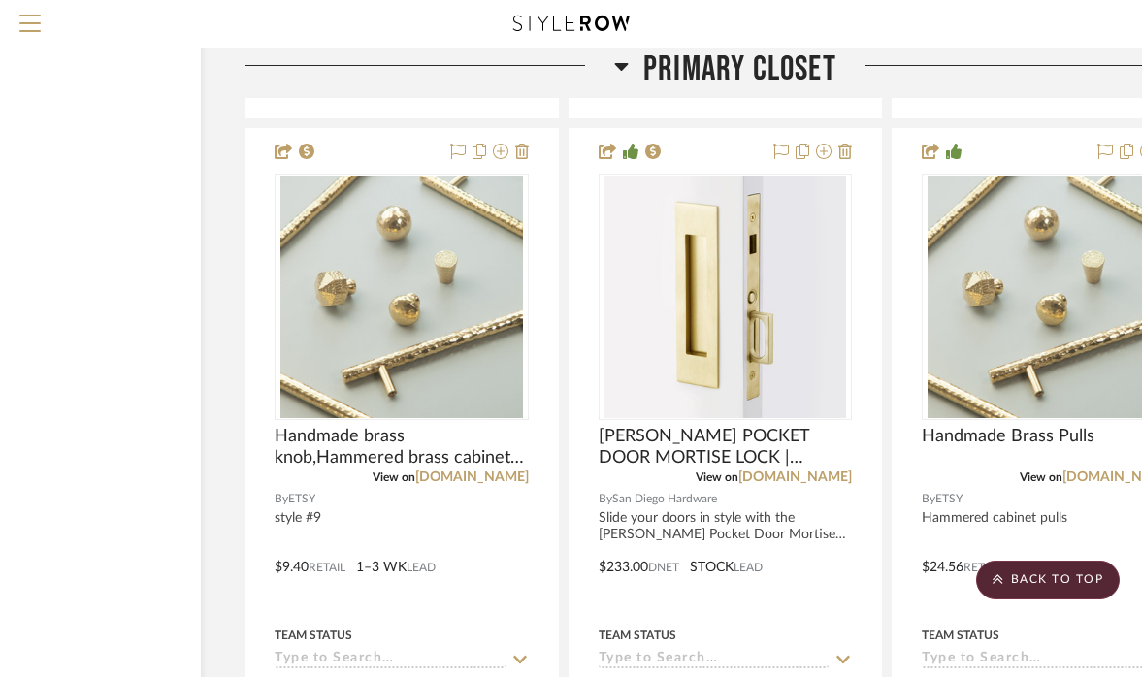
scroll to position [5539, 164]
